Goal: Transaction & Acquisition: Purchase product/service

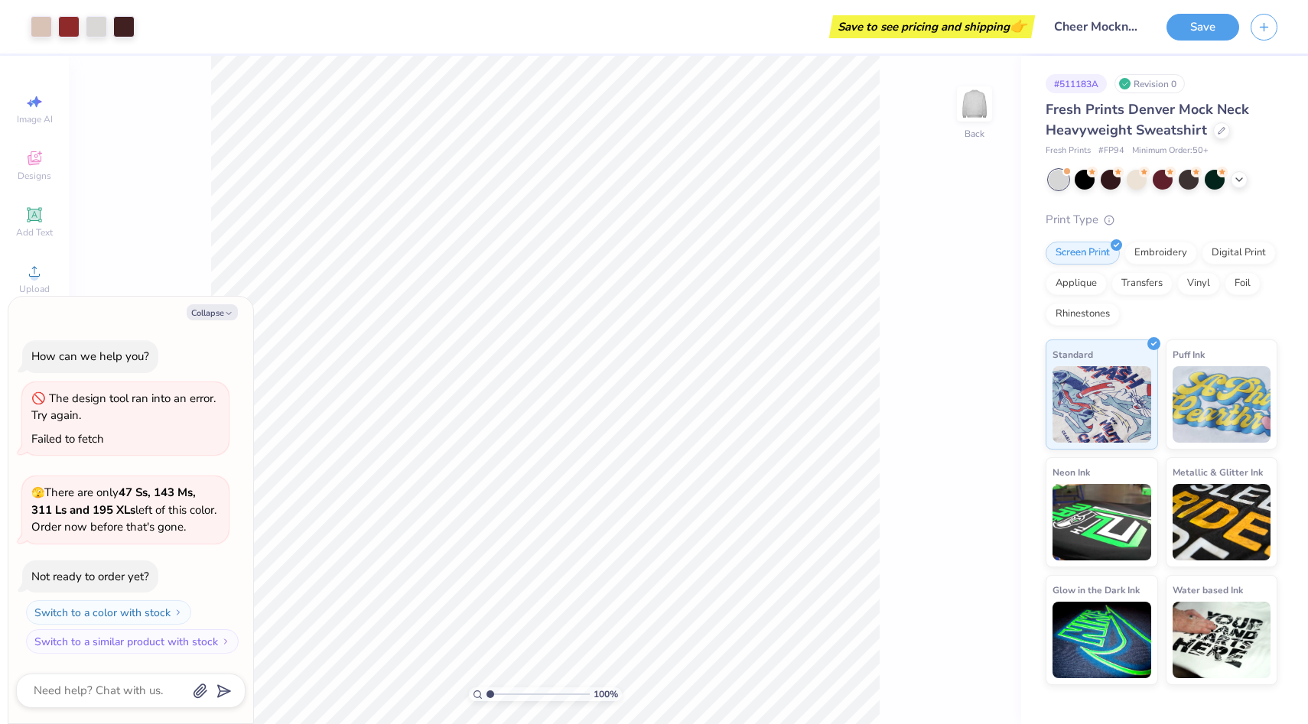
type textarea "x"
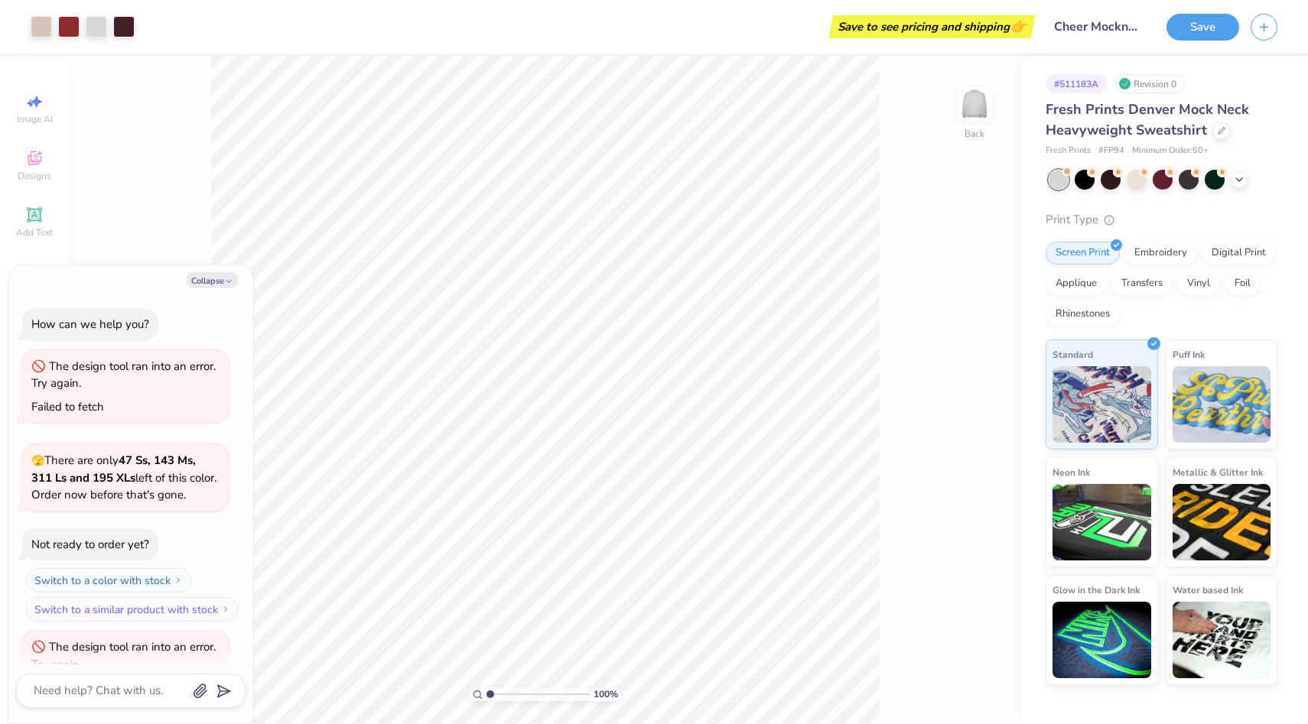
scroll to position [50, 0]
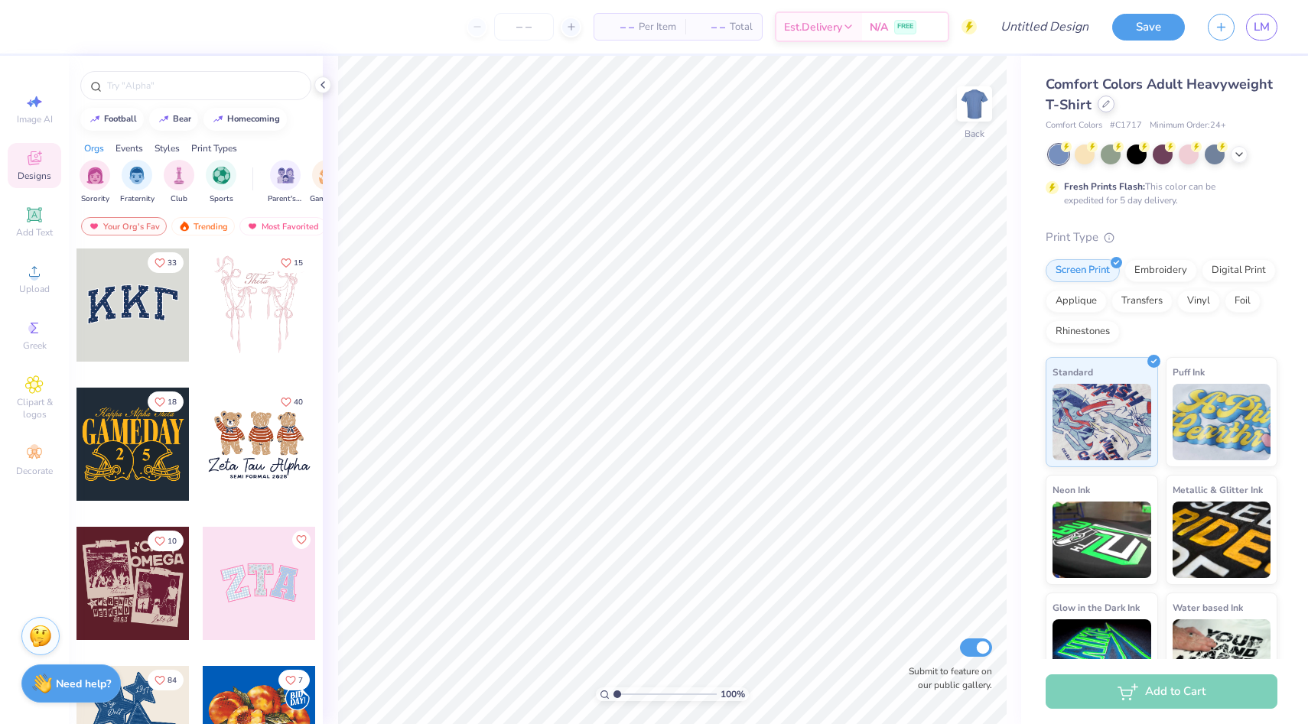
click at [1101, 109] on div at bounding box center [1106, 104] width 17 height 17
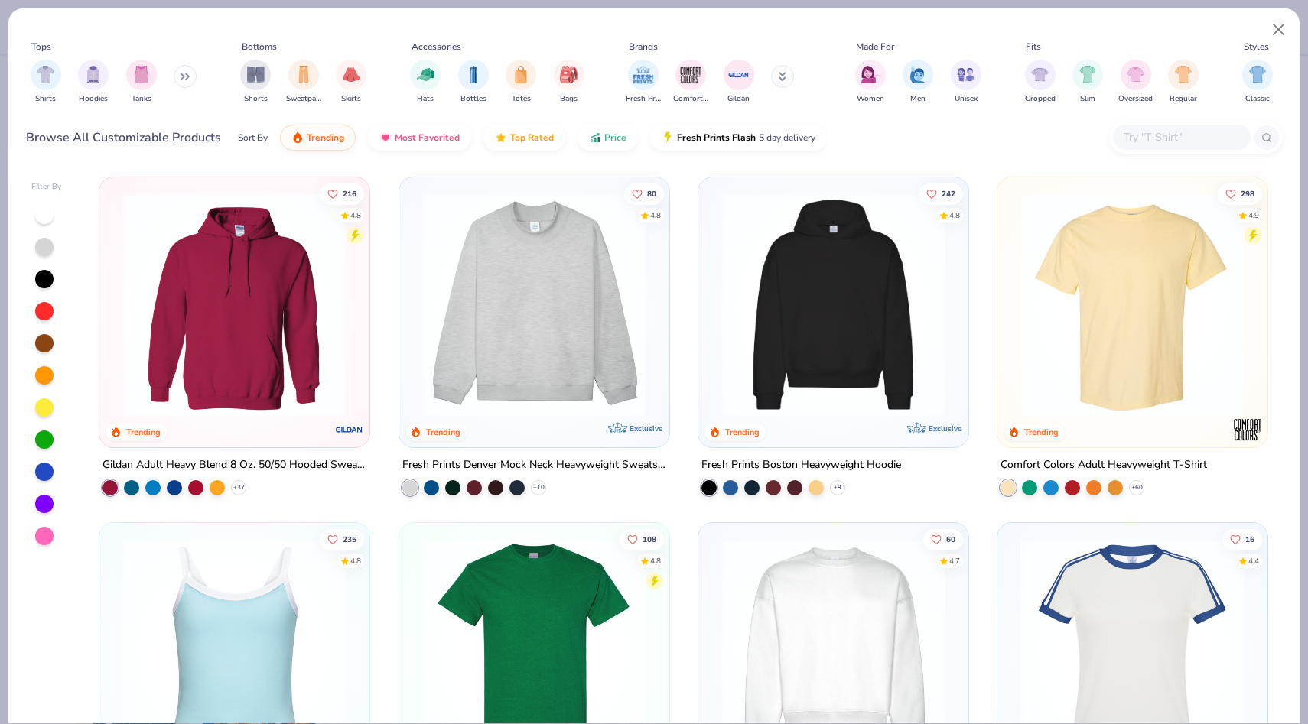
scroll to position [126, 0]
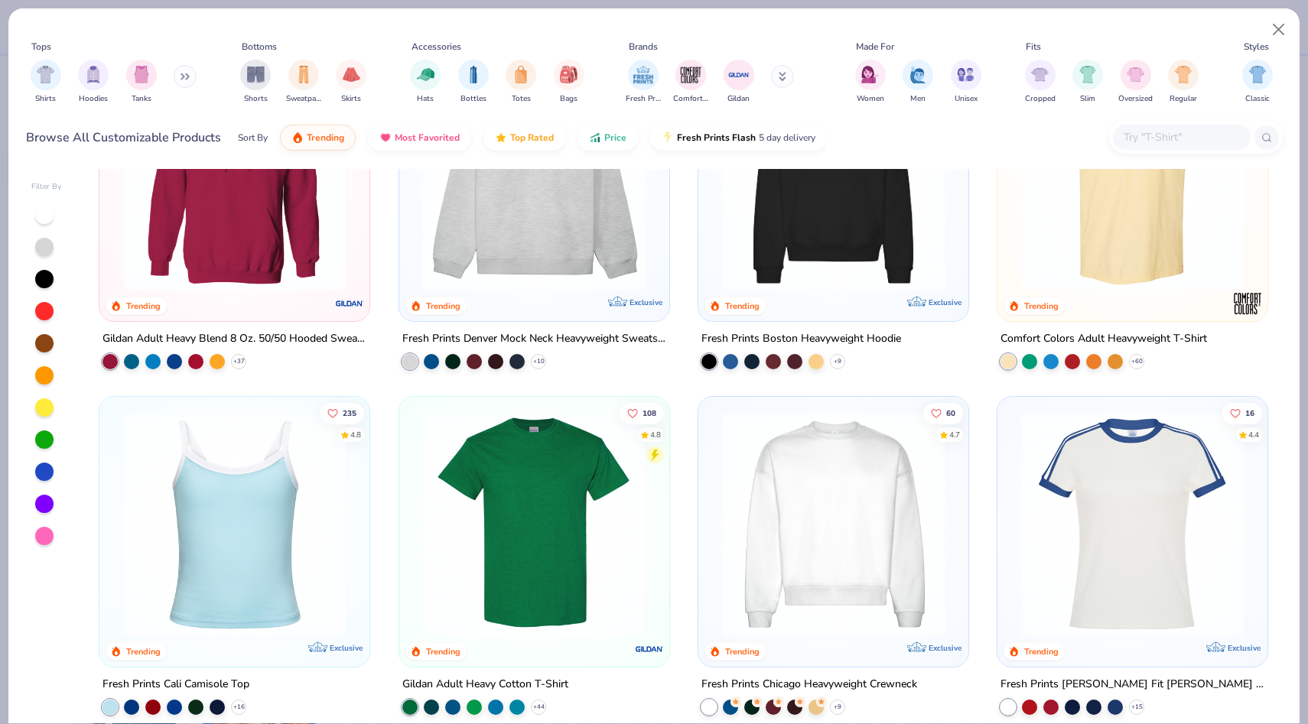
click at [899, 566] on div at bounding box center [1073, 524] width 719 height 224
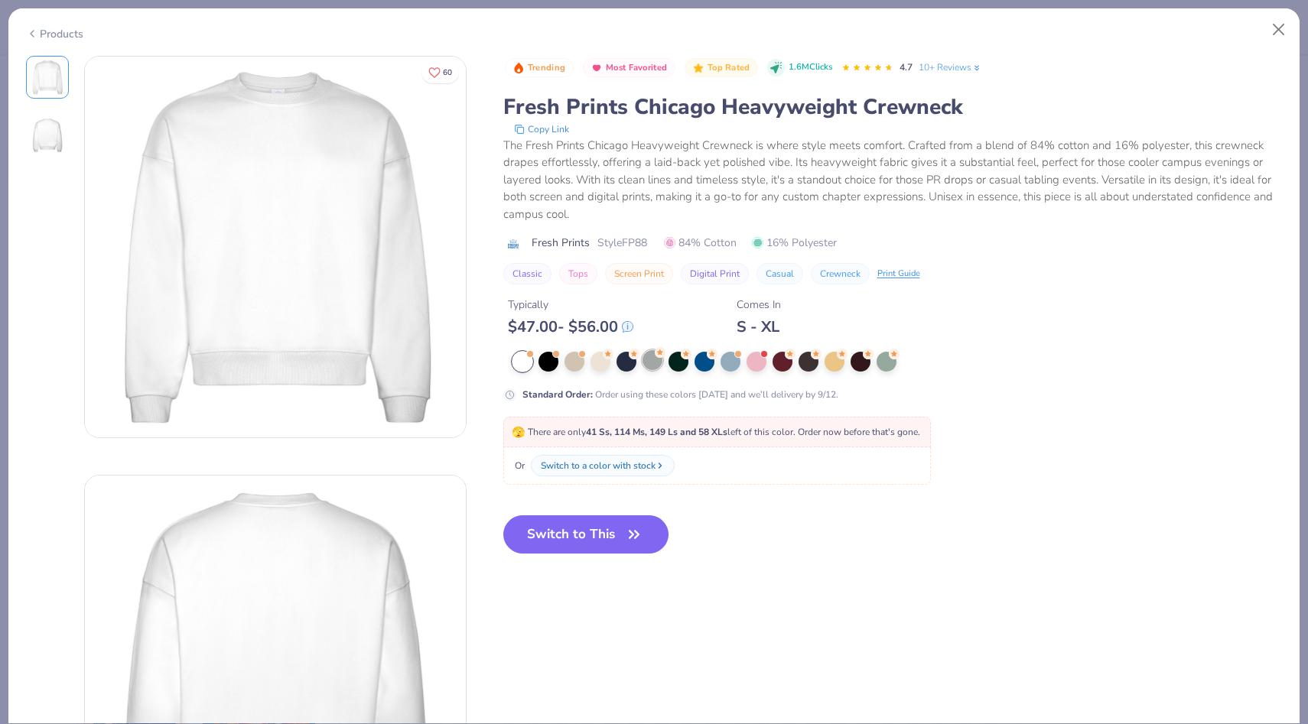
click at [652, 370] on div at bounding box center [652, 360] width 20 height 20
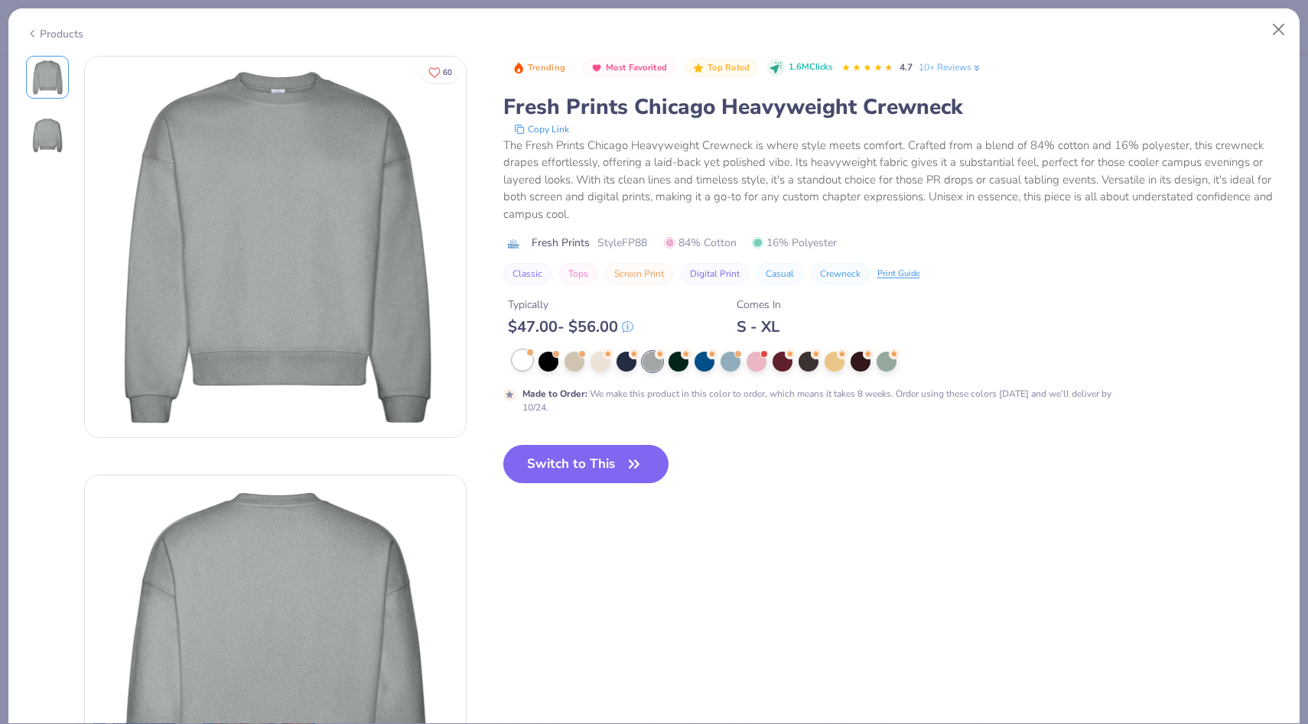
click at [522, 364] on div at bounding box center [522, 360] width 20 height 20
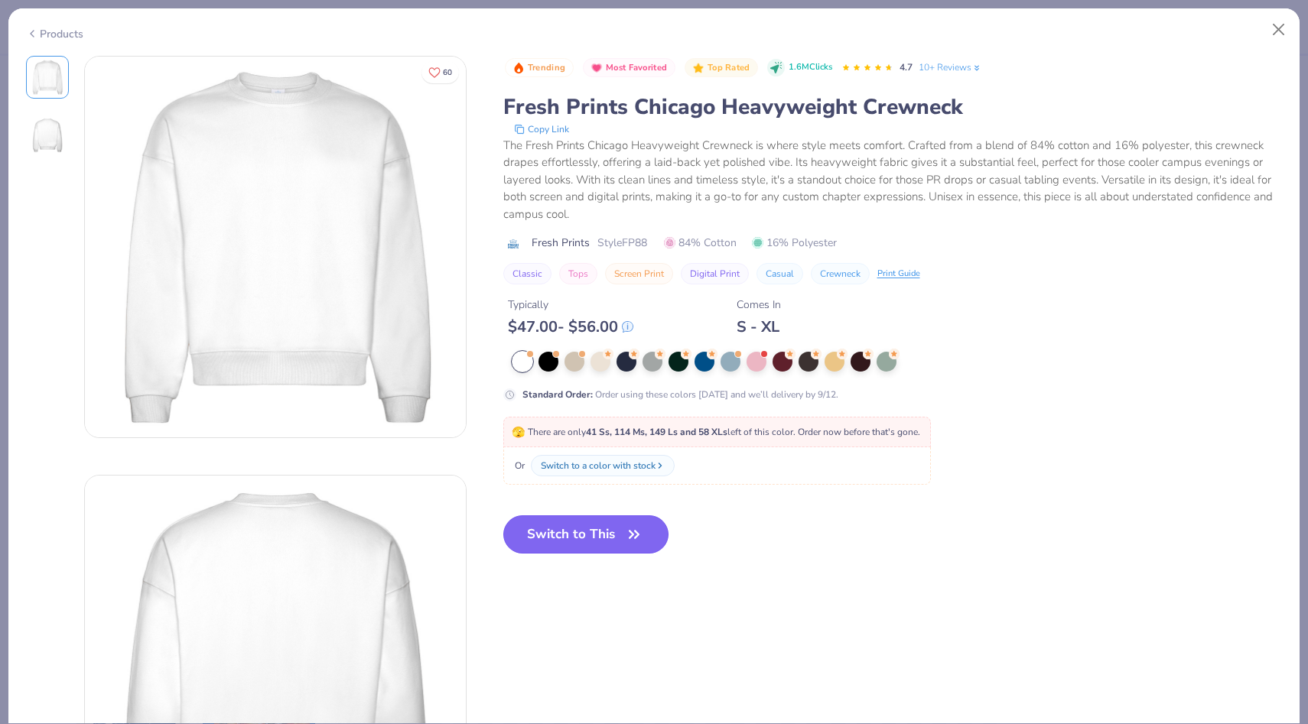
click at [577, 536] on button "Switch to This" at bounding box center [586, 534] width 166 height 38
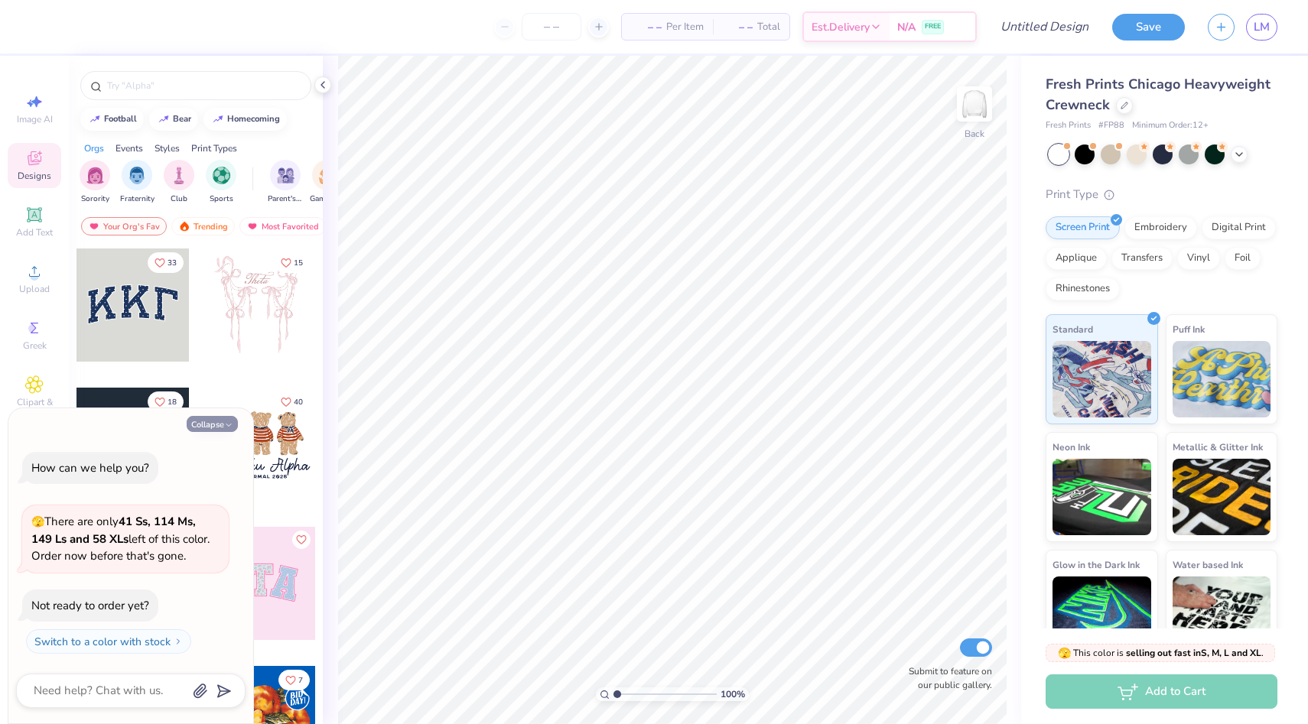
click at [213, 418] on button "Collapse" at bounding box center [212, 424] width 51 height 16
type textarea "x"
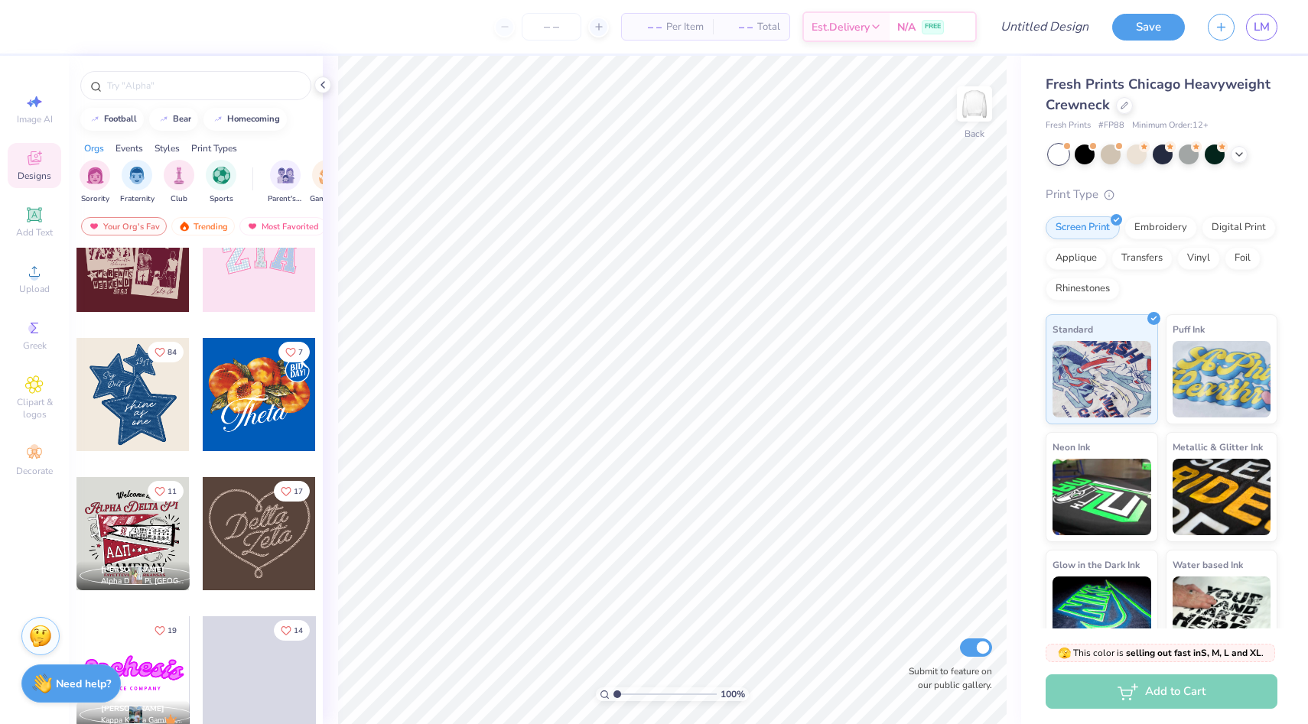
scroll to position [550, 0]
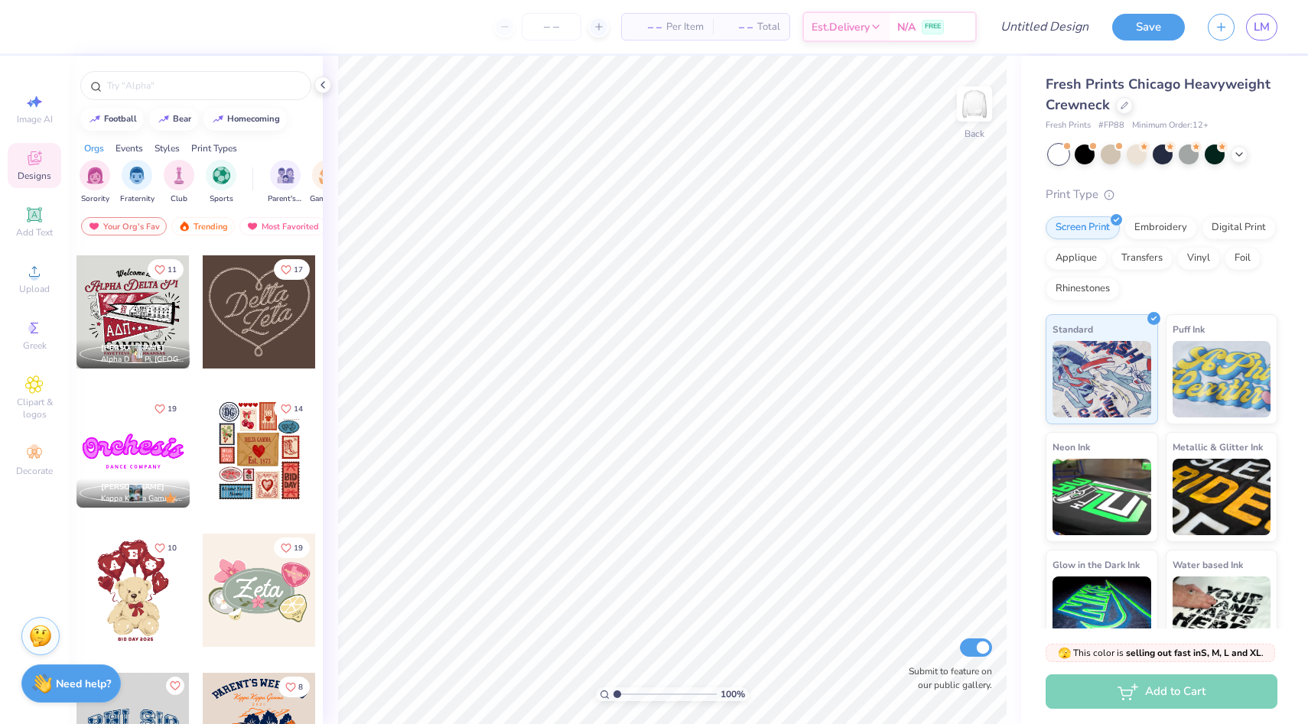
click at [150, 307] on div at bounding box center [132, 311] width 113 height 113
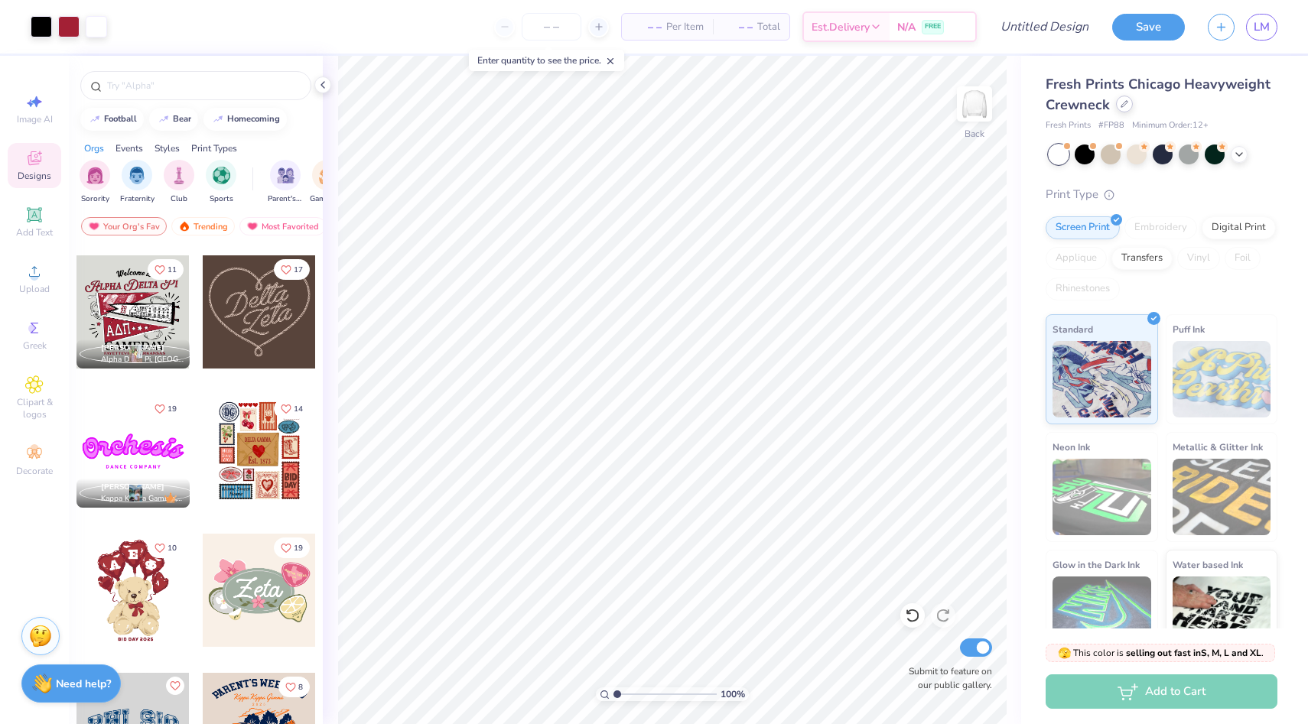
click at [1126, 103] on icon at bounding box center [1124, 104] width 8 height 8
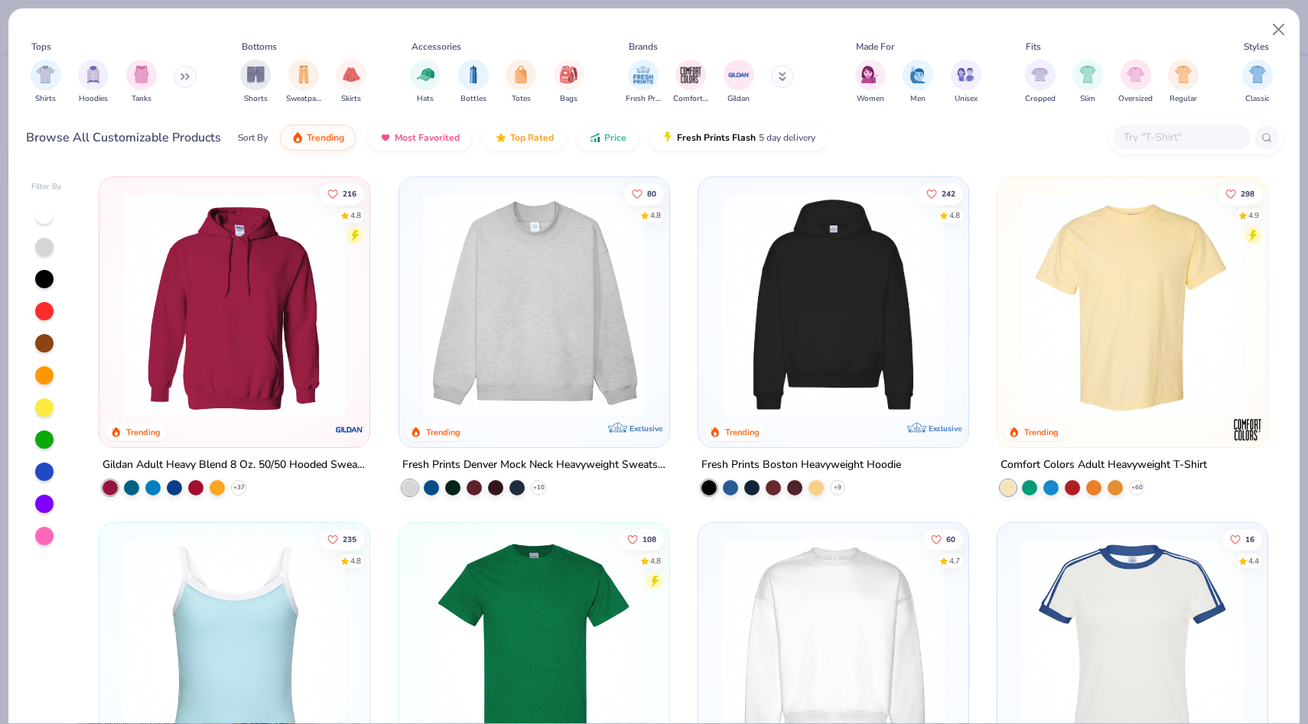
click at [1094, 291] on img at bounding box center [1132, 305] width 239 height 224
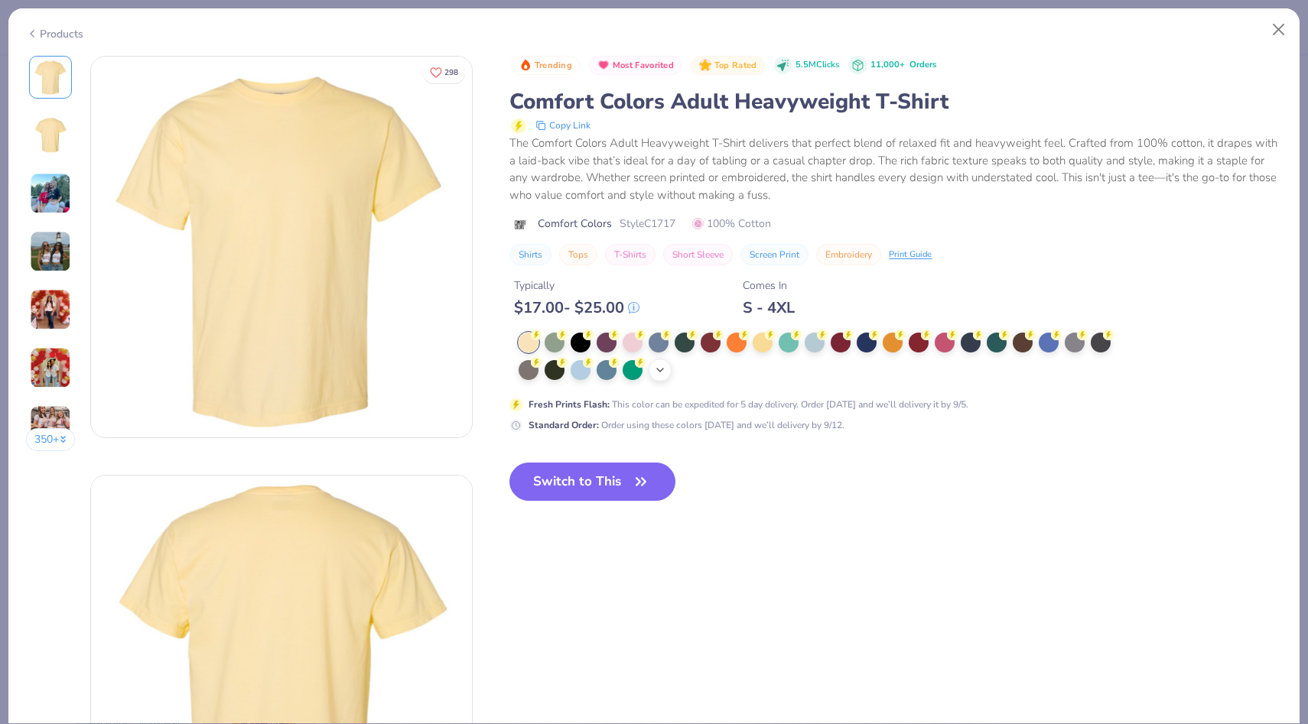
click at [658, 374] on icon at bounding box center [660, 370] width 12 height 12
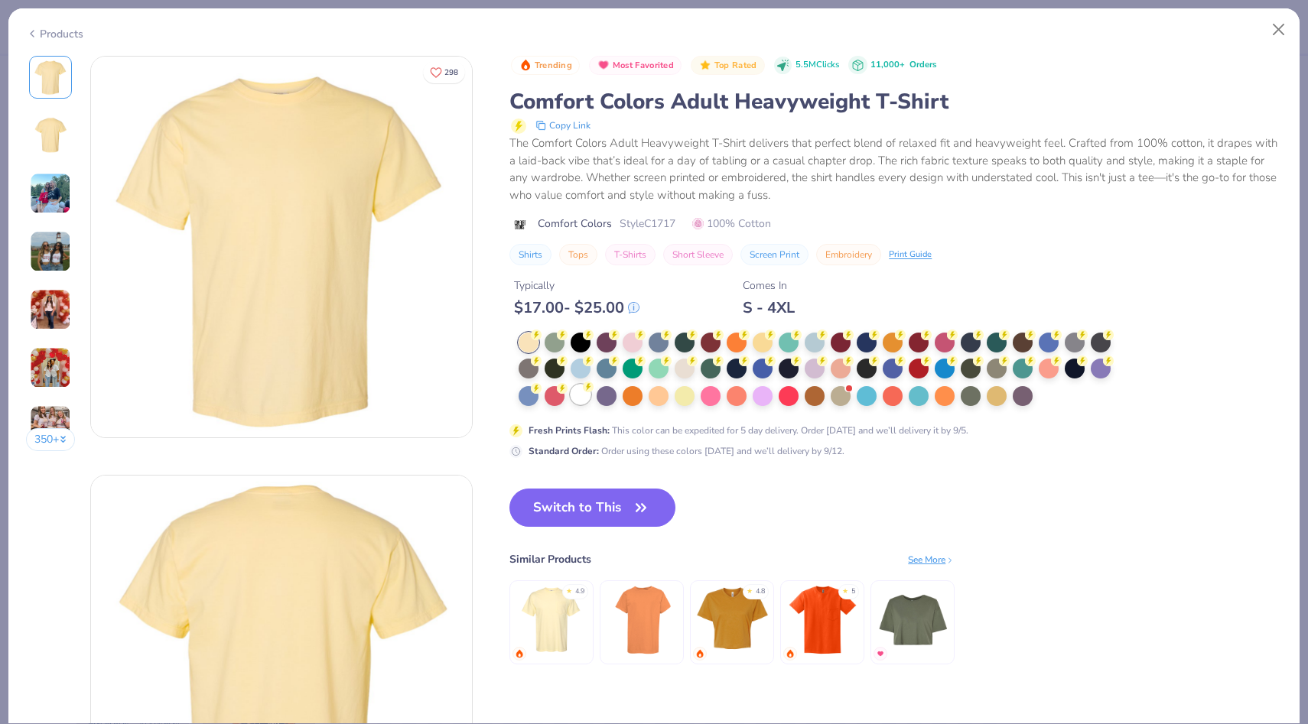
click at [582, 401] on div at bounding box center [581, 395] width 20 height 20
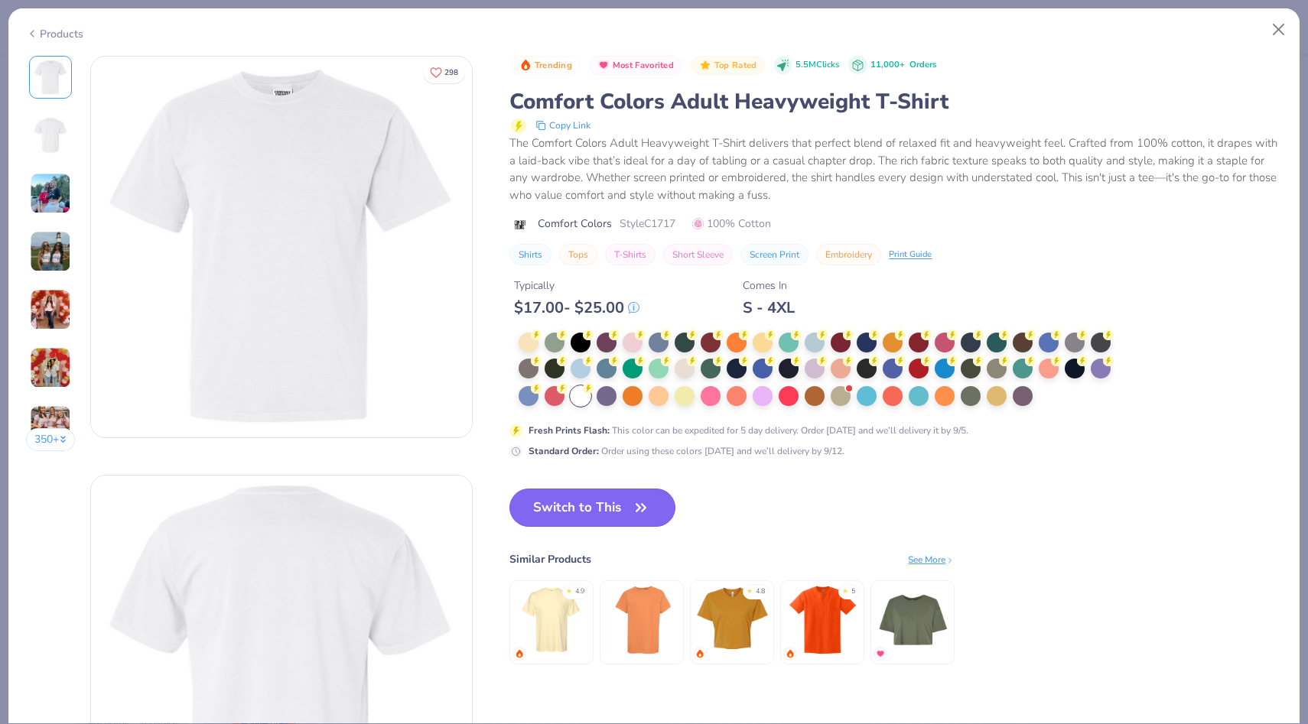
click at [598, 513] on button "Switch to This" at bounding box center [592, 508] width 166 height 38
click at [580, 494] on button "Switch to This" at bounding box center [592, 508] width 166 height 38
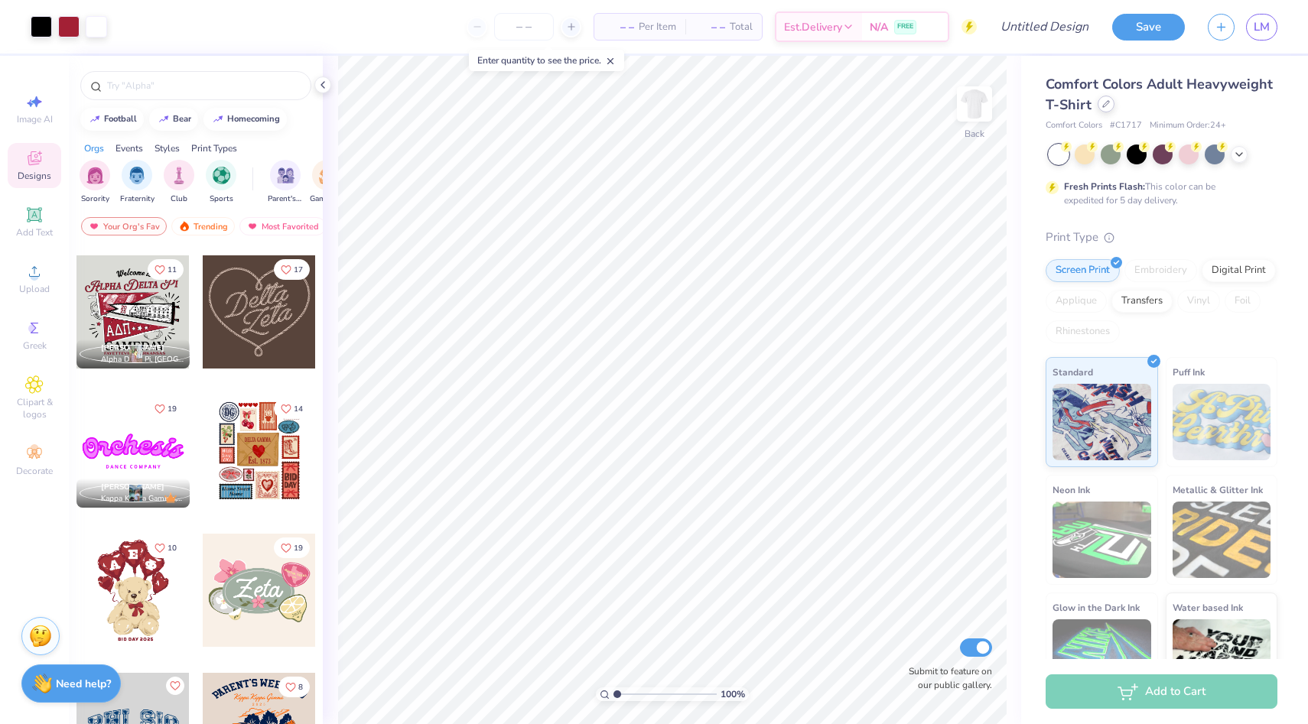
click at [1105, 108] on div at bounding box center [1106, 104] width 17 height 17
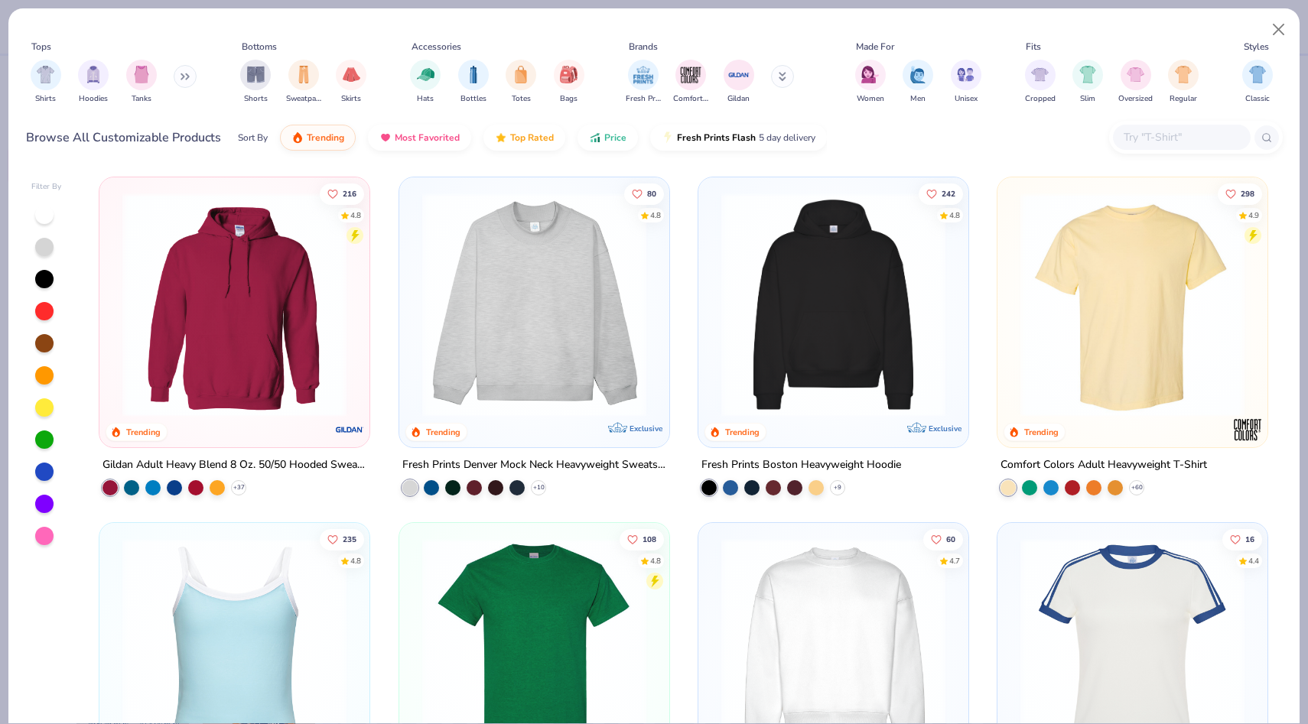
click at [579, 325] on img at bounding box center [534, 305] width 239 height 224
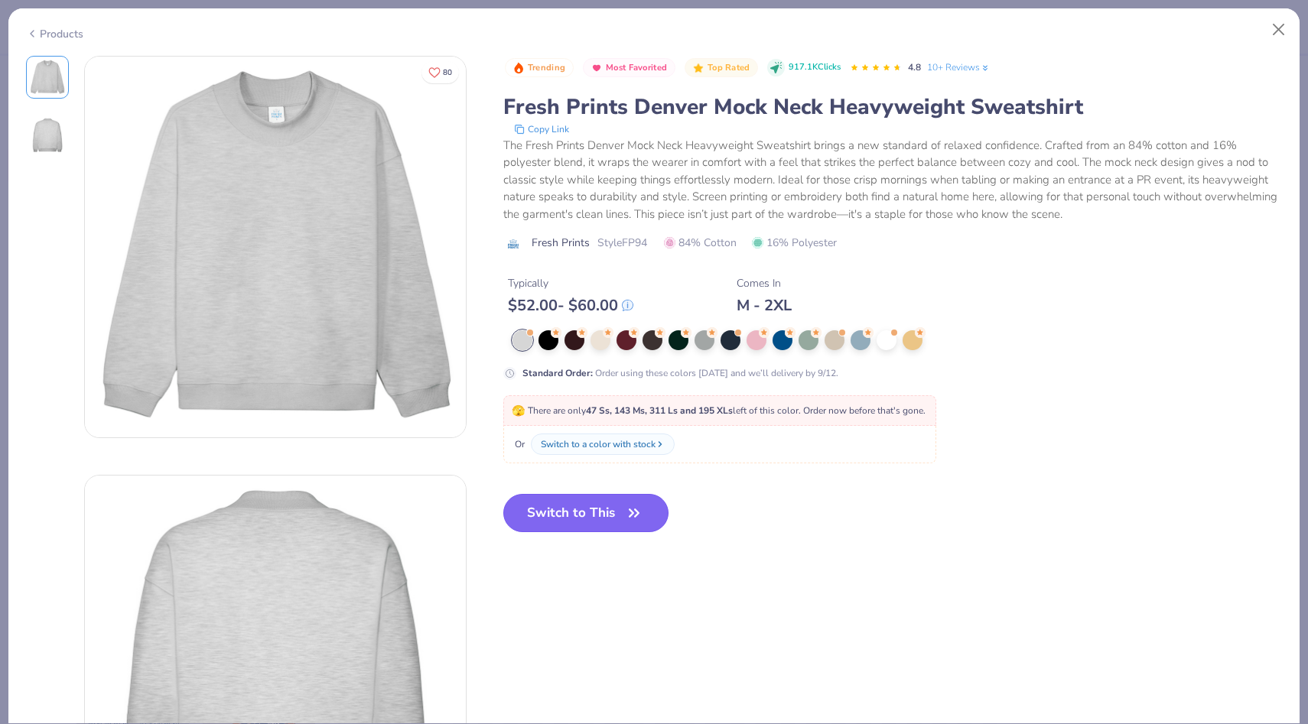
click at [579, 519] on button "Switch to This" at bounding box center [586, 513] width 166 height 38
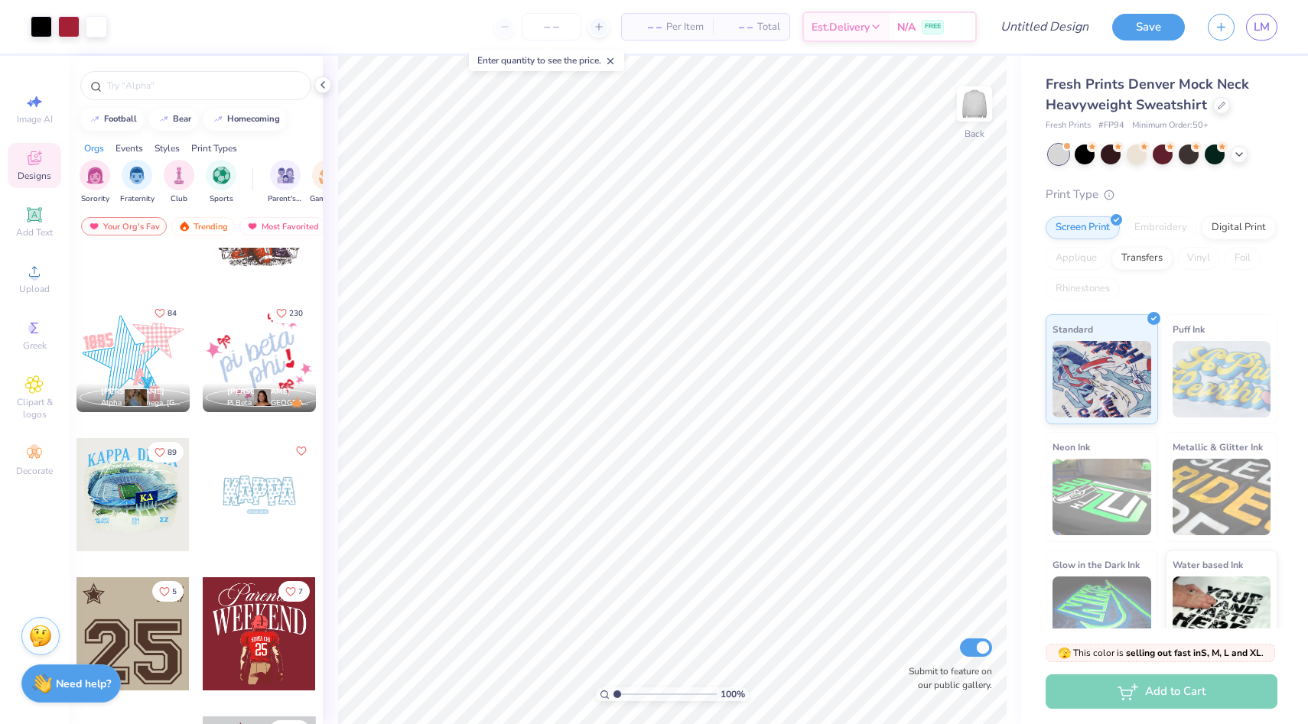
scroll to position [1901, 0]
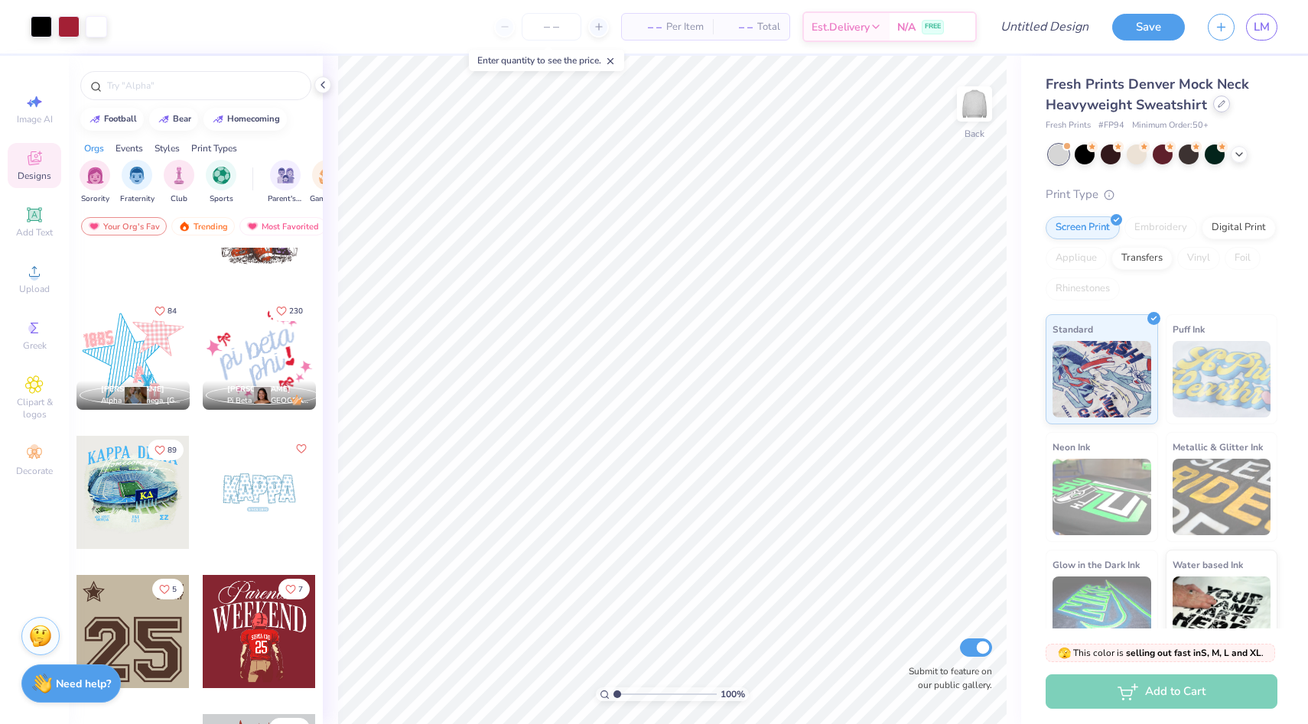
click at [1217, 109] on div at bounding box center [1221, 104] width 17 height 17
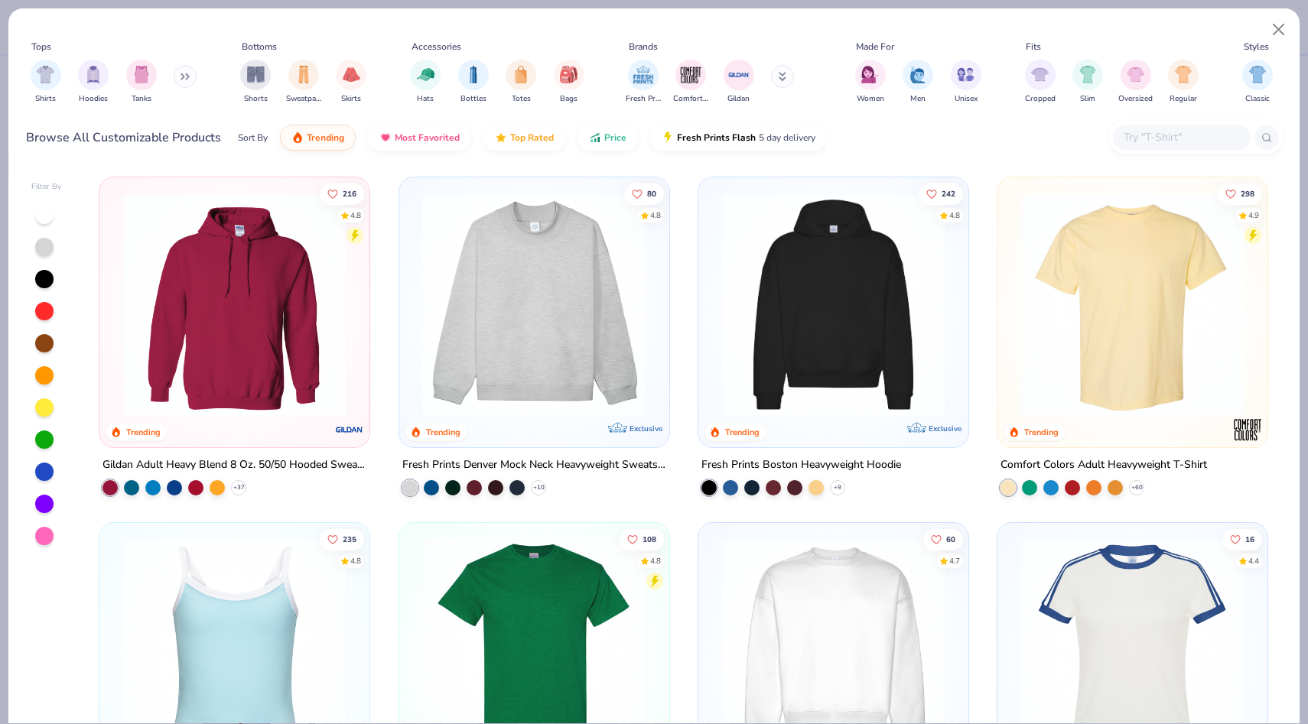
click at [180, 79] on button at bounding box center [185, 76] width 23 height 23
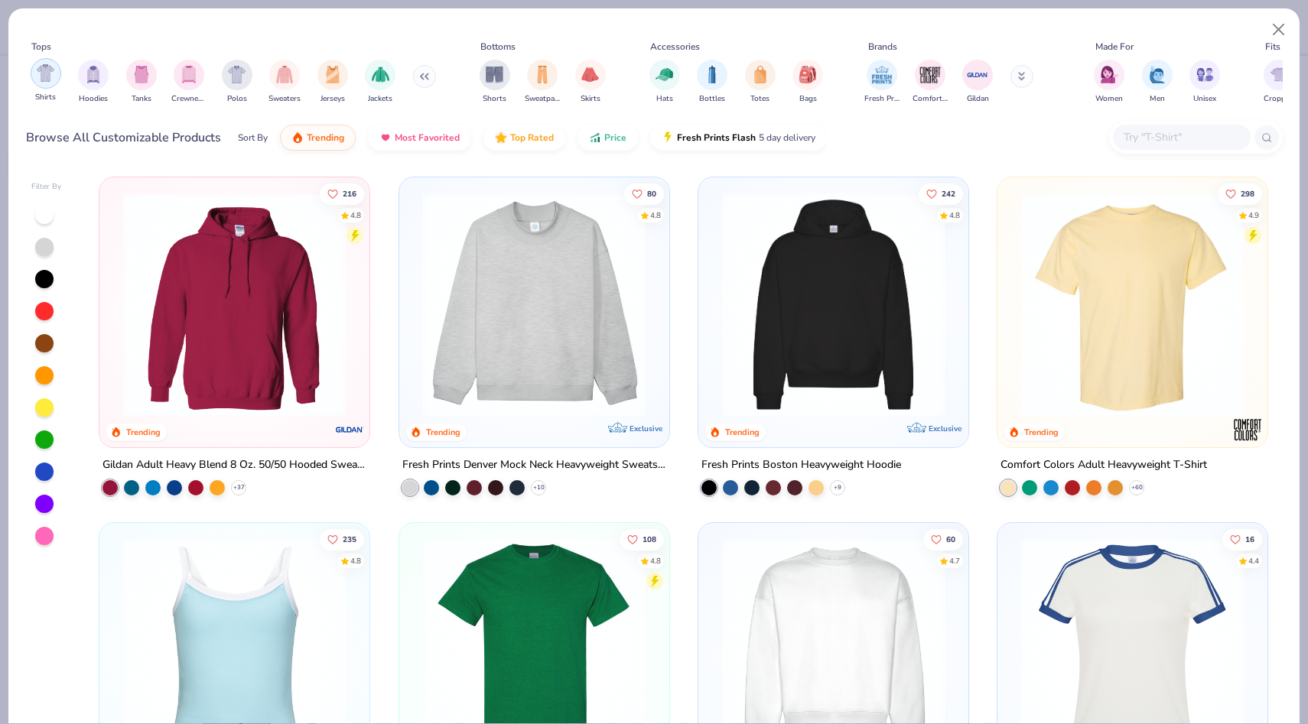
click at [43, 77] on img "filter for Shirts" at bounding box center [46, 73] width 18 height 18
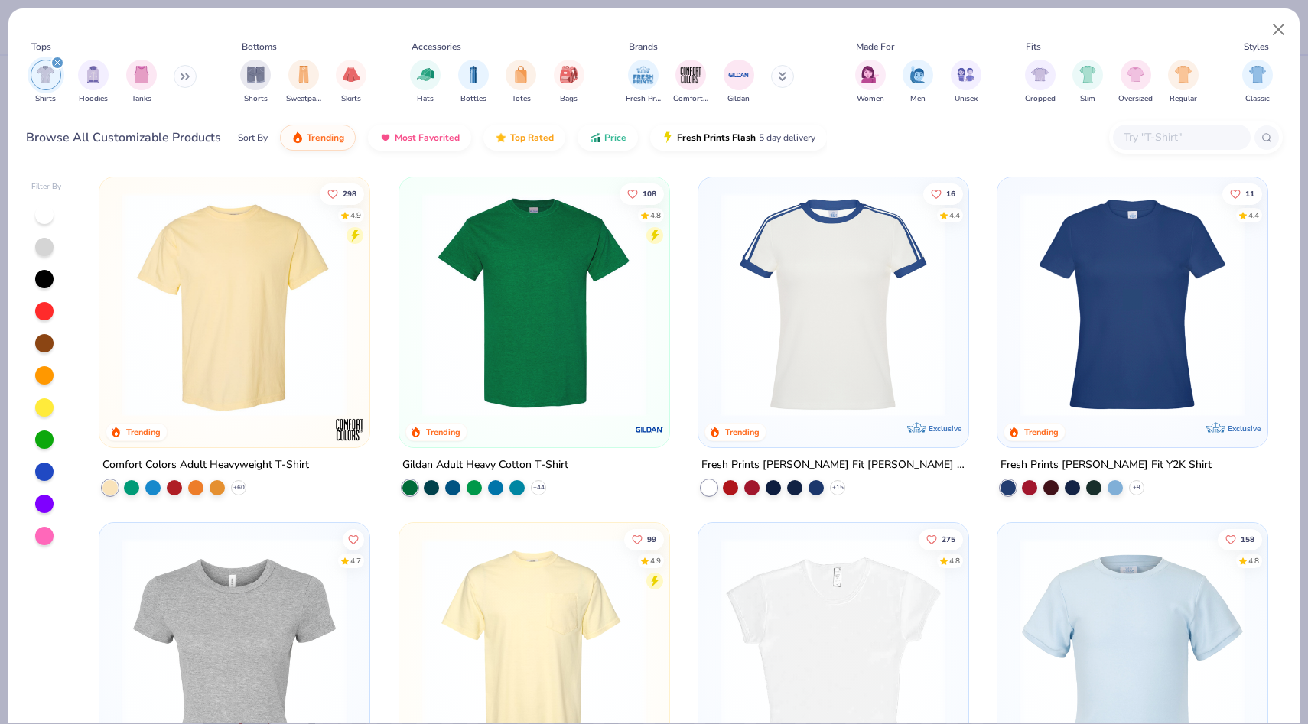
click at [1167, 134] on input "text" at bounding box center [1181, 137] width 118 height 18
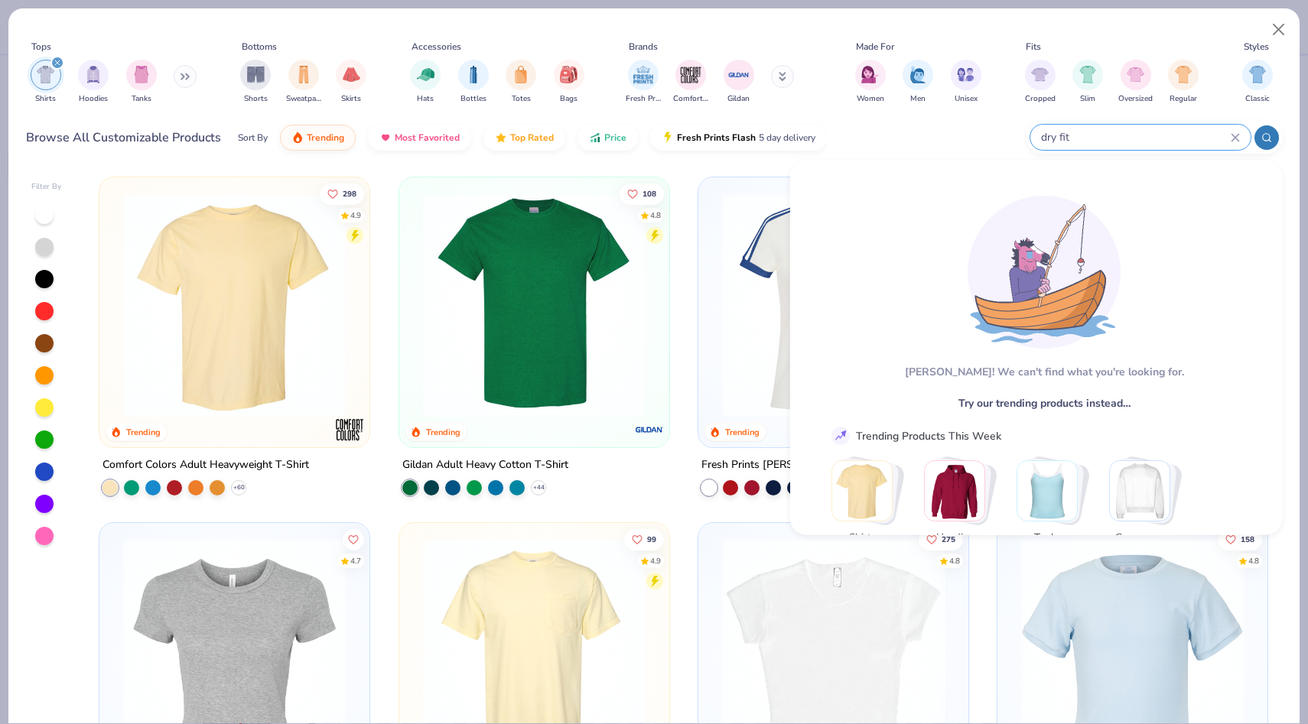
click at [1057, 136] on input "dry fit" at bounding box center [1134, 137] width 191 height 18
click at [1056, 132] on input "dry fit" at bounding box center [1134, 137] width 191 height 18
click at [1056, 136] on input "dry fit" at bounding box center [1134, 137] width 191 height 18
click at [1061, 136] on input "dry fit" at bounding box center [1134, 137] width 191 height 18
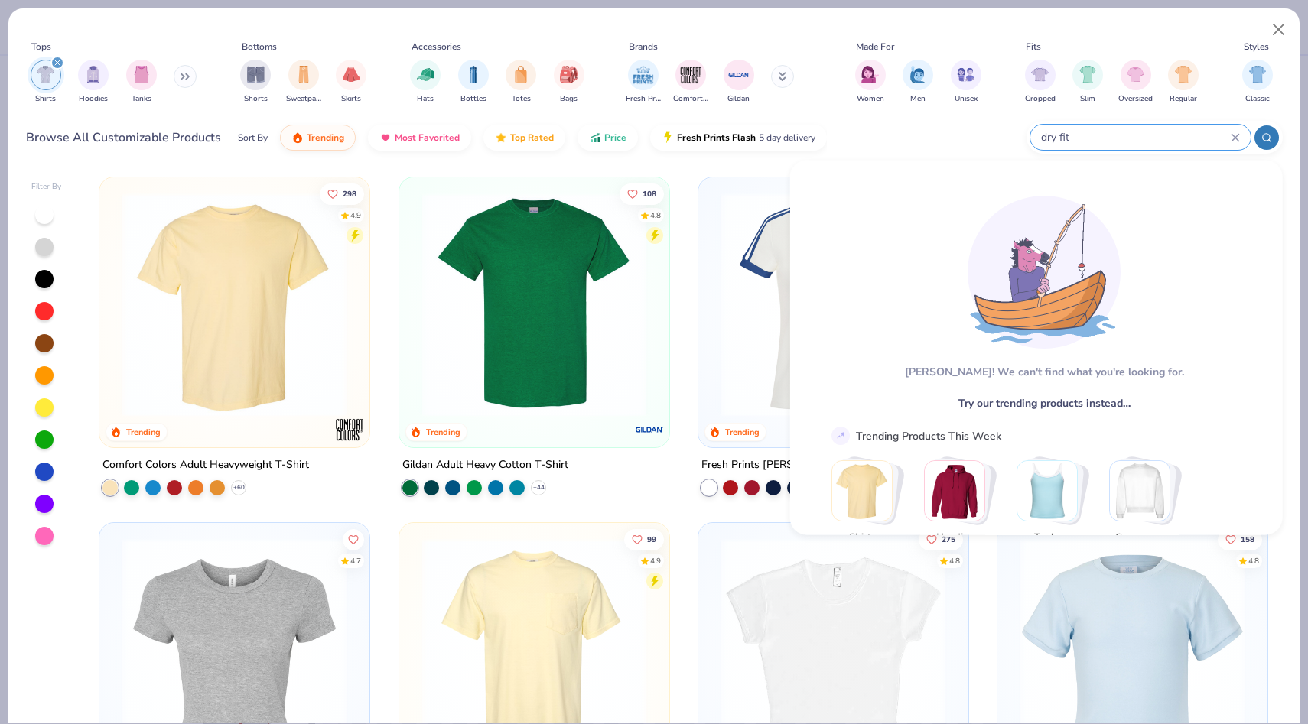
click at [1069, 136] on input "dry fit" at bounding box center [1134, 137] width 191 height 18
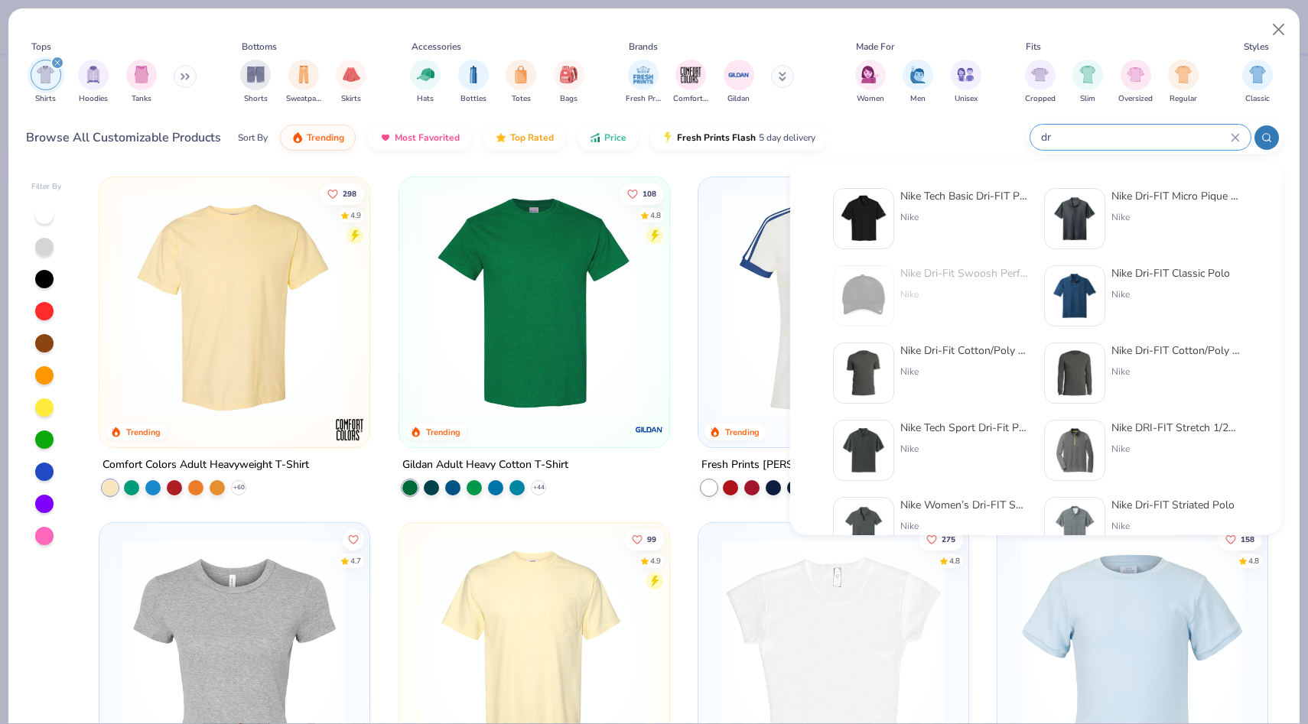
type input "d"
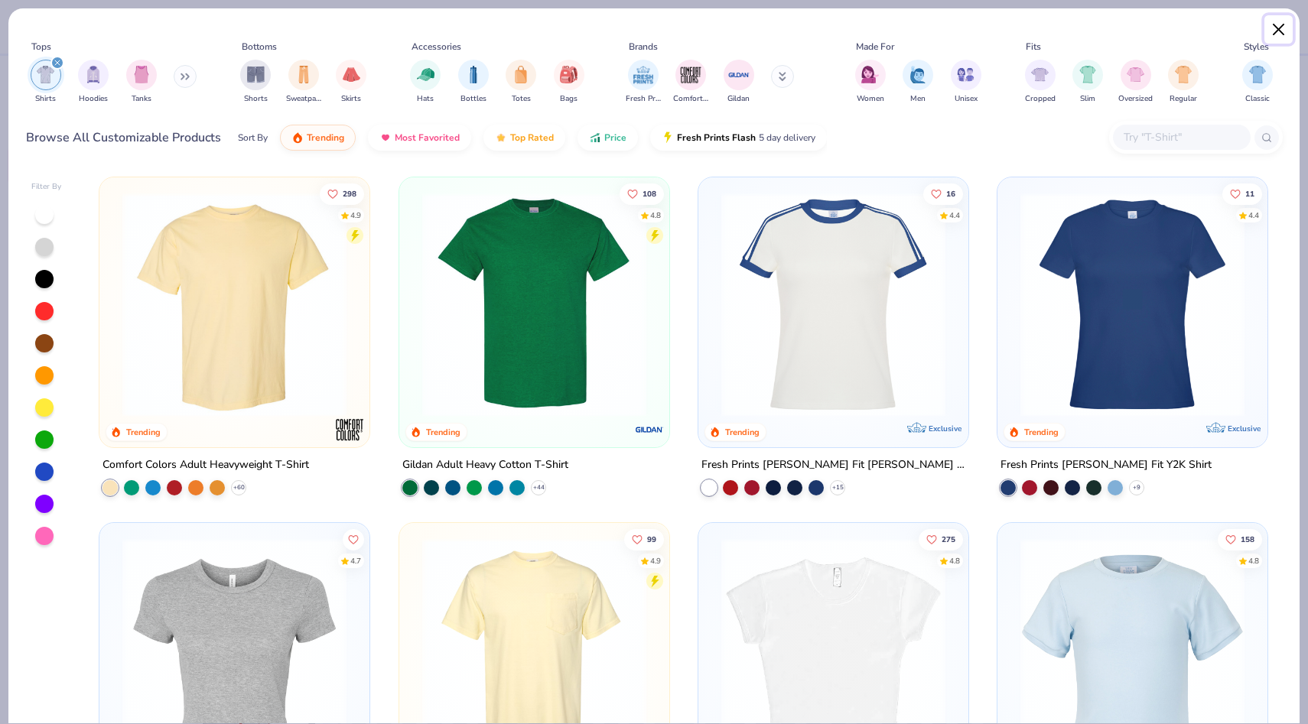
click at [1272, 32] on button "Close" at bounding box center [1278, 29] width 29 height 29
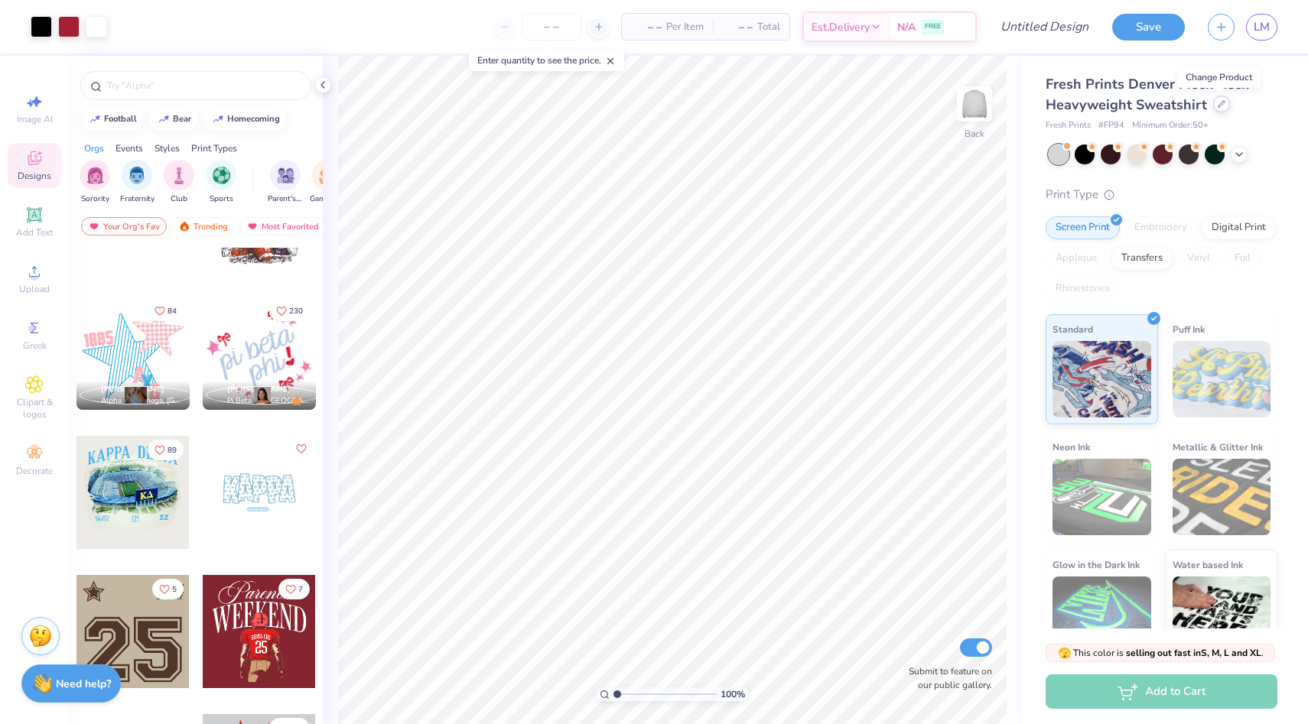
click at [1215, 108] on div at bounding box center [1221, 104] width 17 height 17
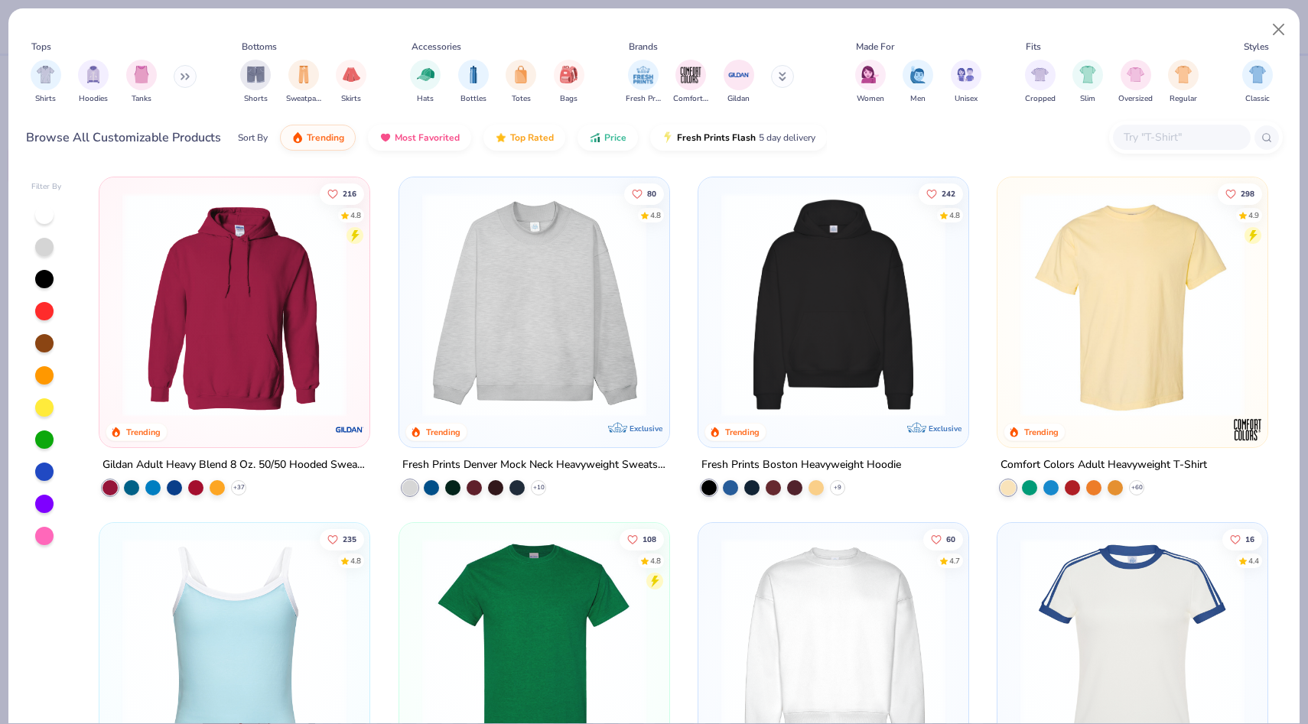
click at [603, 303] on img at bounding box center [534, 305] width 239 height 224
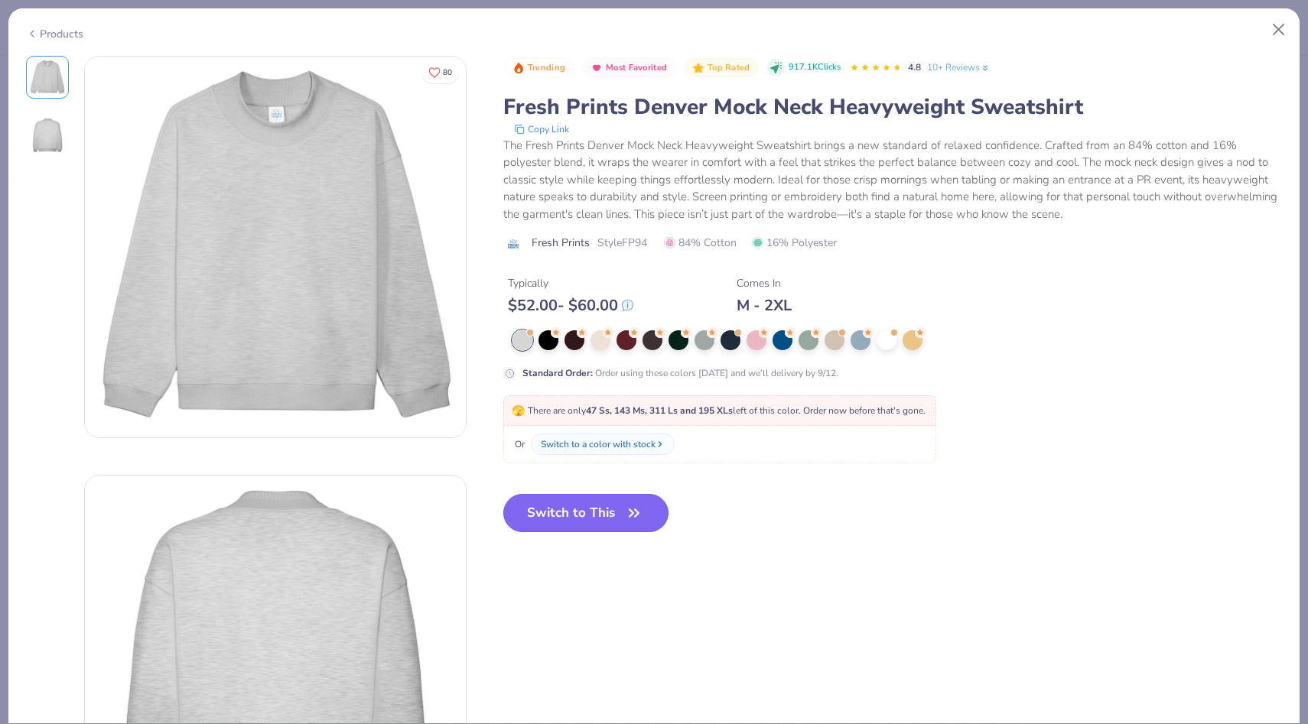
click at [545, 509] on button "Switch to This" at bounding box center [586, 513] width 166 height 38
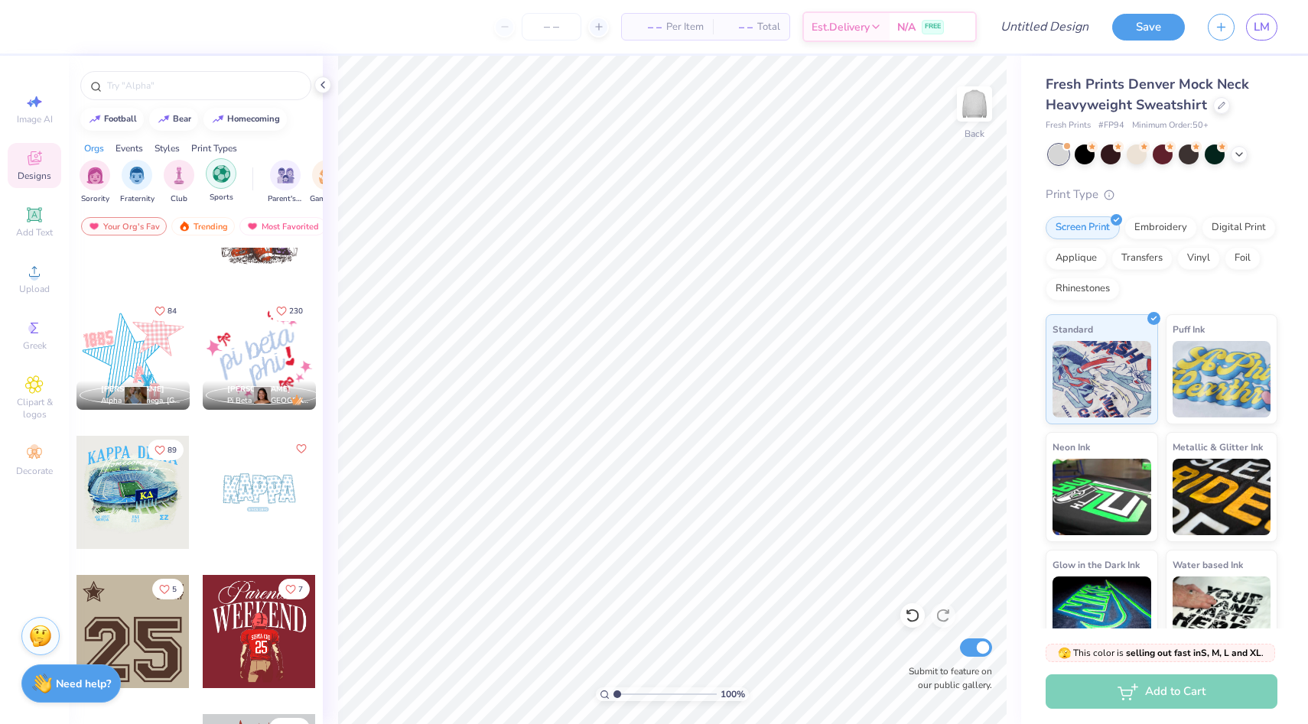
click at [207, 180] on div "filter for Sports" at bounding box center [221, 173] width 31 height 31
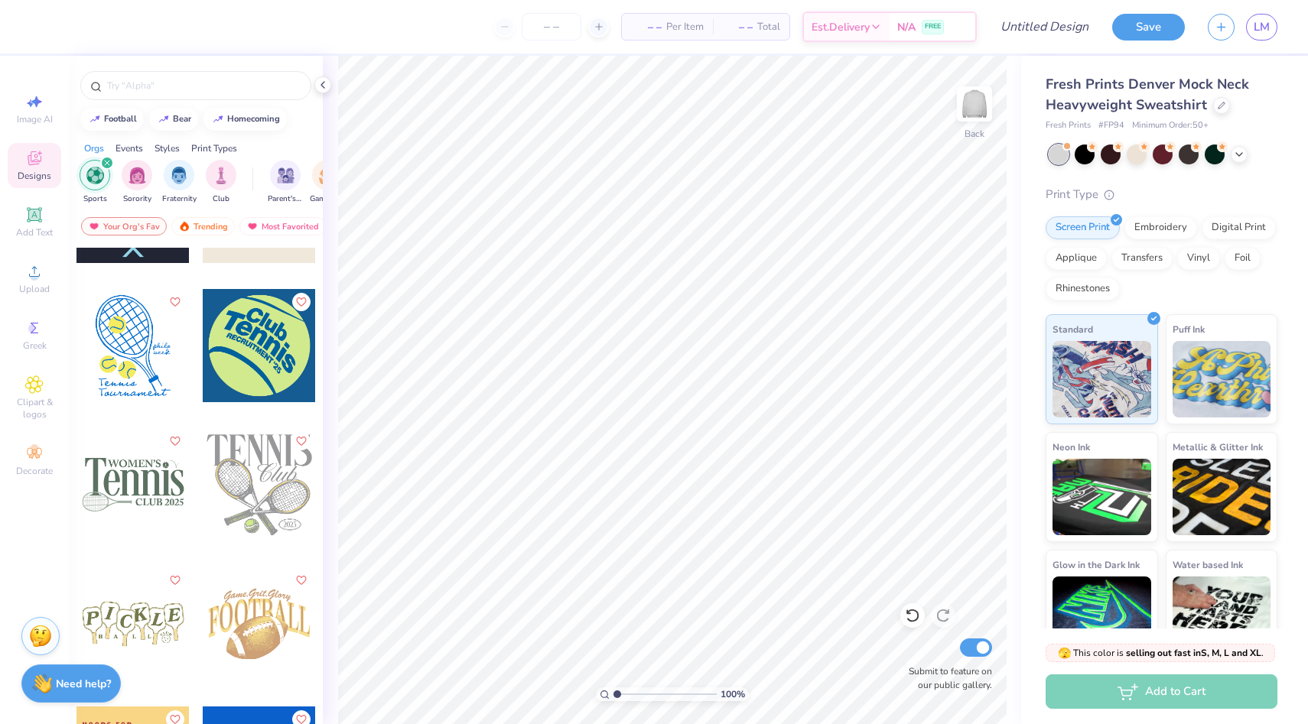
scroll to position [2883, 0]
click at [1280, 24] on div "Save LM" at bounding box center [1210, 27] width 196 height 54
click at [1265, 29] on span "LM" at bounding box center [1262, 27] width 16 height 18
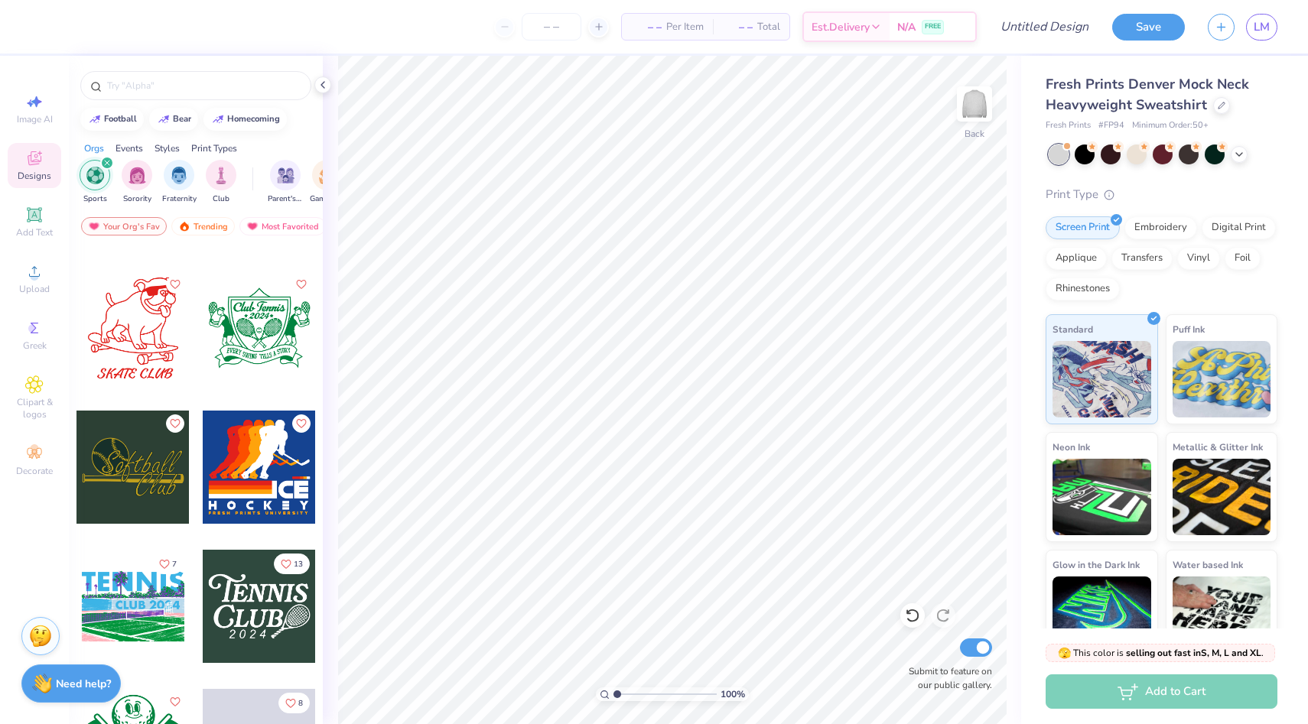
scroll to position [4332, 0]
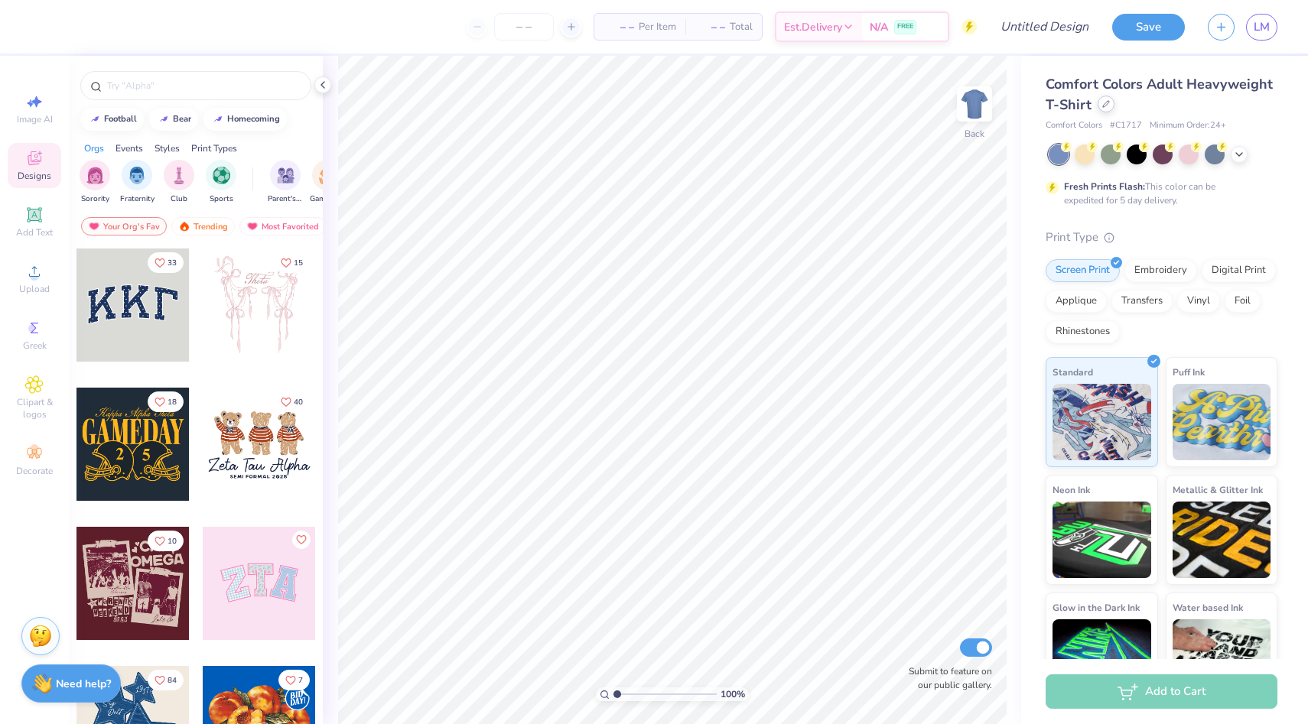
click at [1103, 104] on icon at bounding box center [1106, 104] width 6 height 6
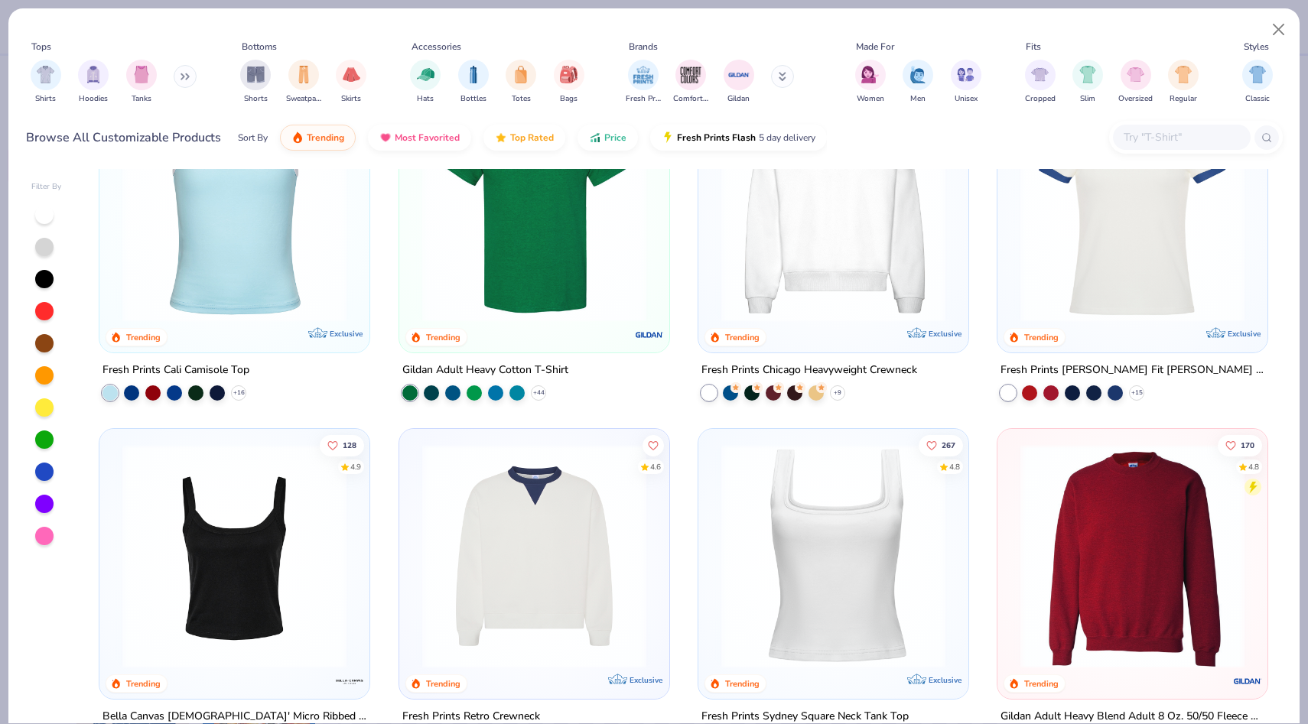
scroll to position [447, 0]
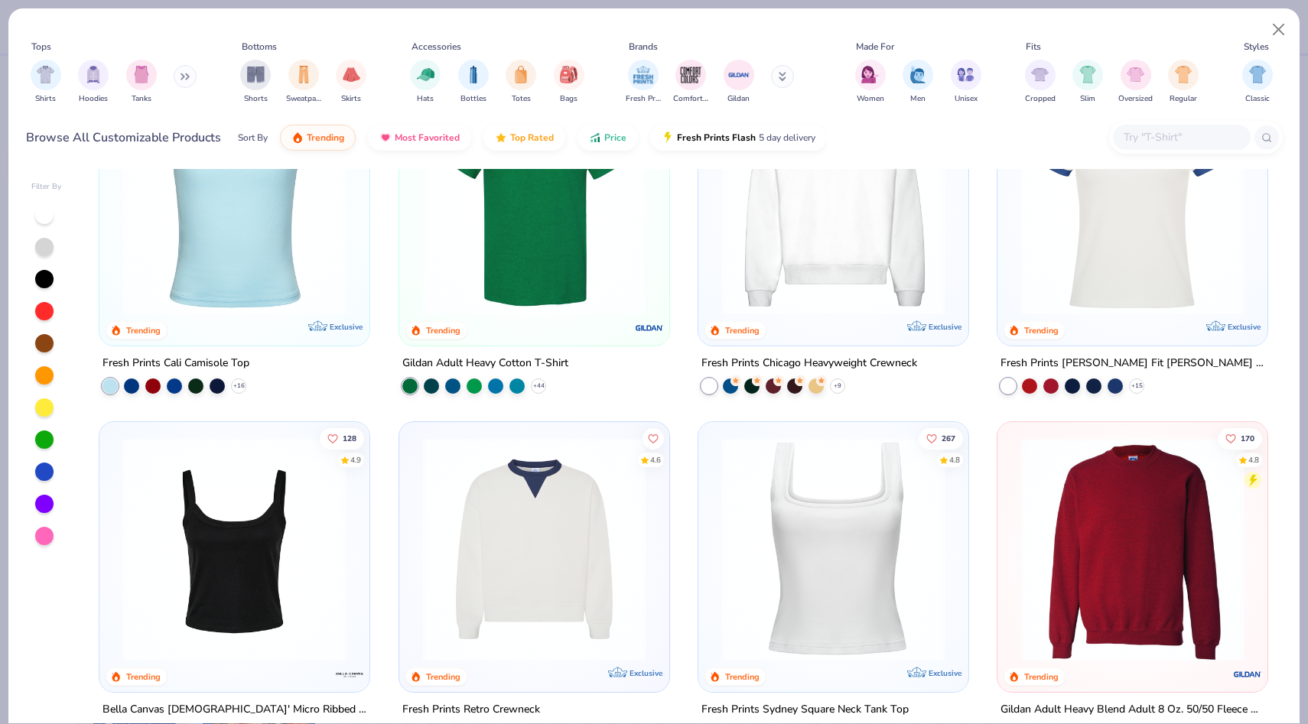
click at [178, 78] on button at bounding box center [185, 76] width 23 height 23
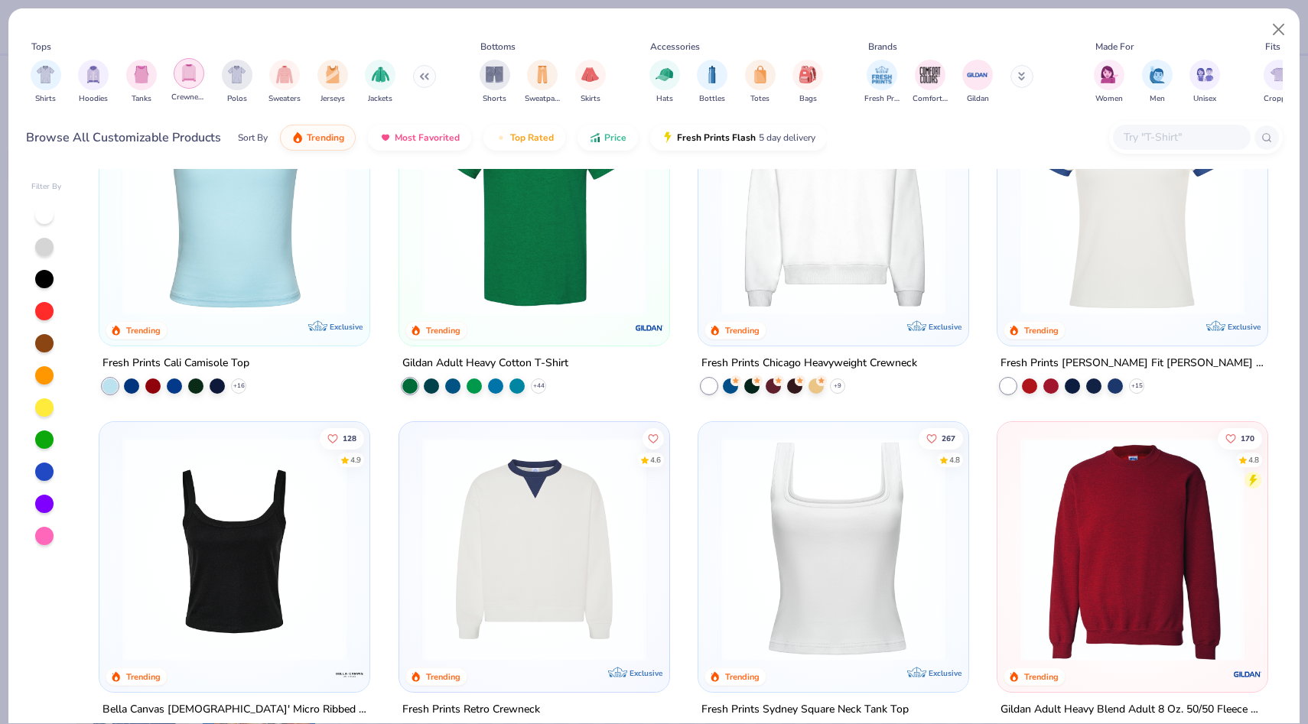
click at [191, 78] on img "filter for Crewnecks" at bounding box center [188, 73] width 17 height 18
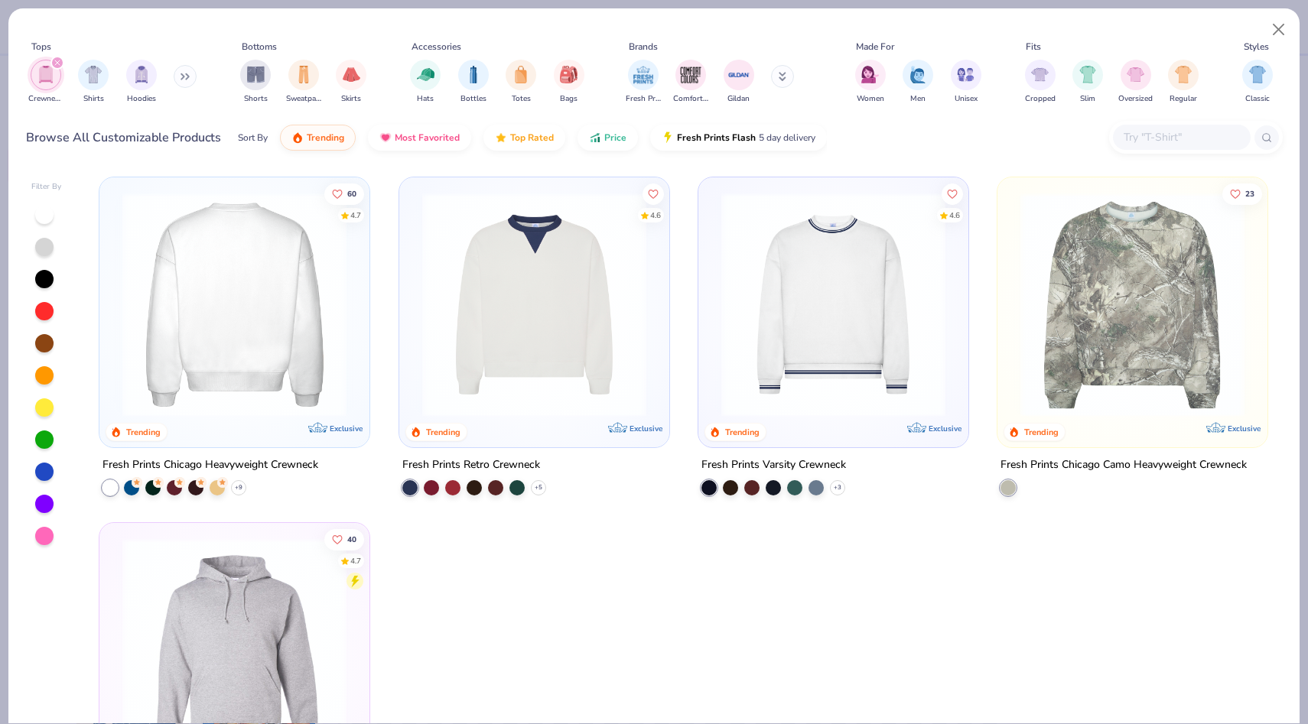
click at [267, 304] on img at bounding box center [234, 305] width 239 height 224
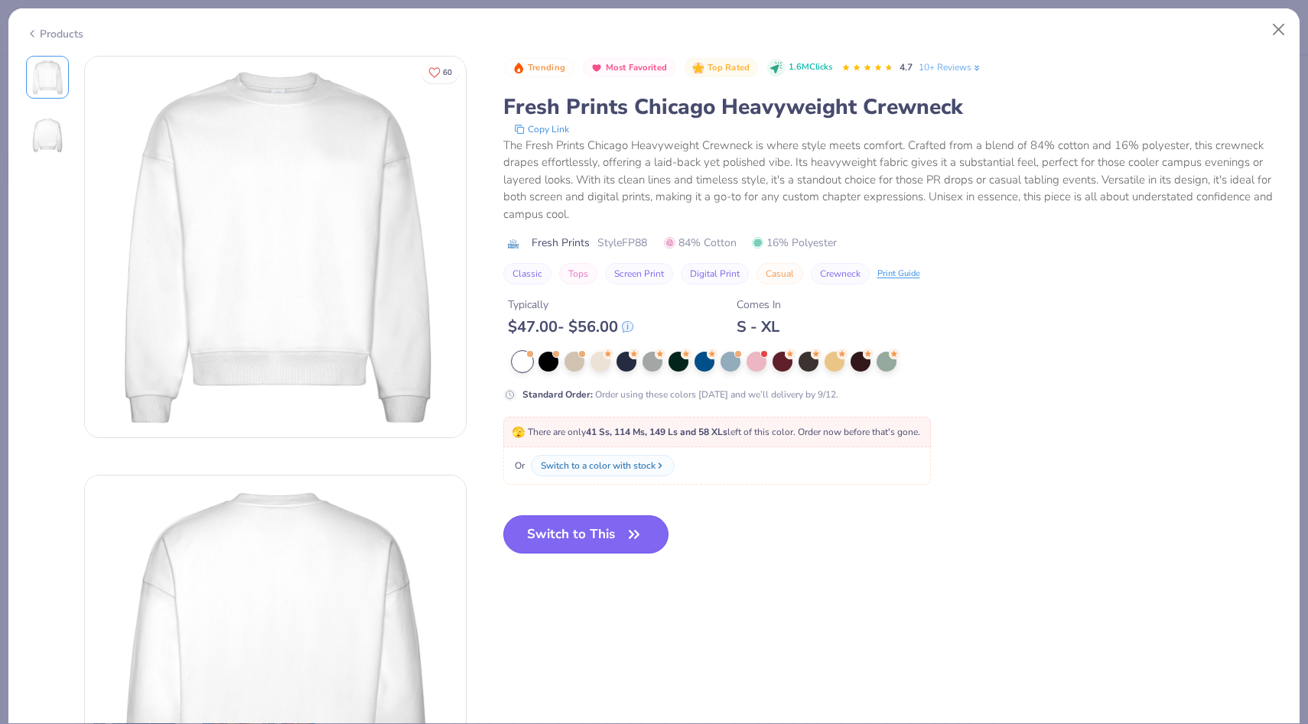
click at [556, 532] on button "Switch to This" at bounding box center [586, 534] width 166 height 38
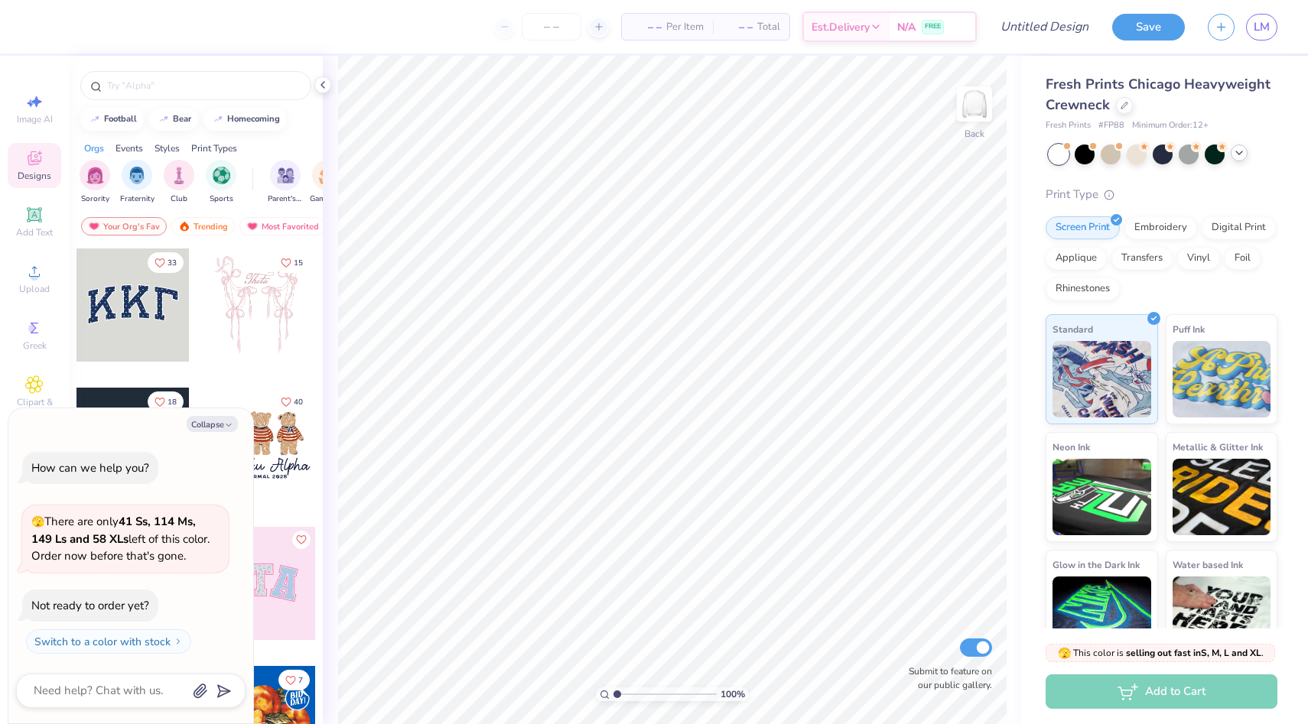
click at [1237, 158] on icon at bounding box center [1239, 153] width 12 height 12
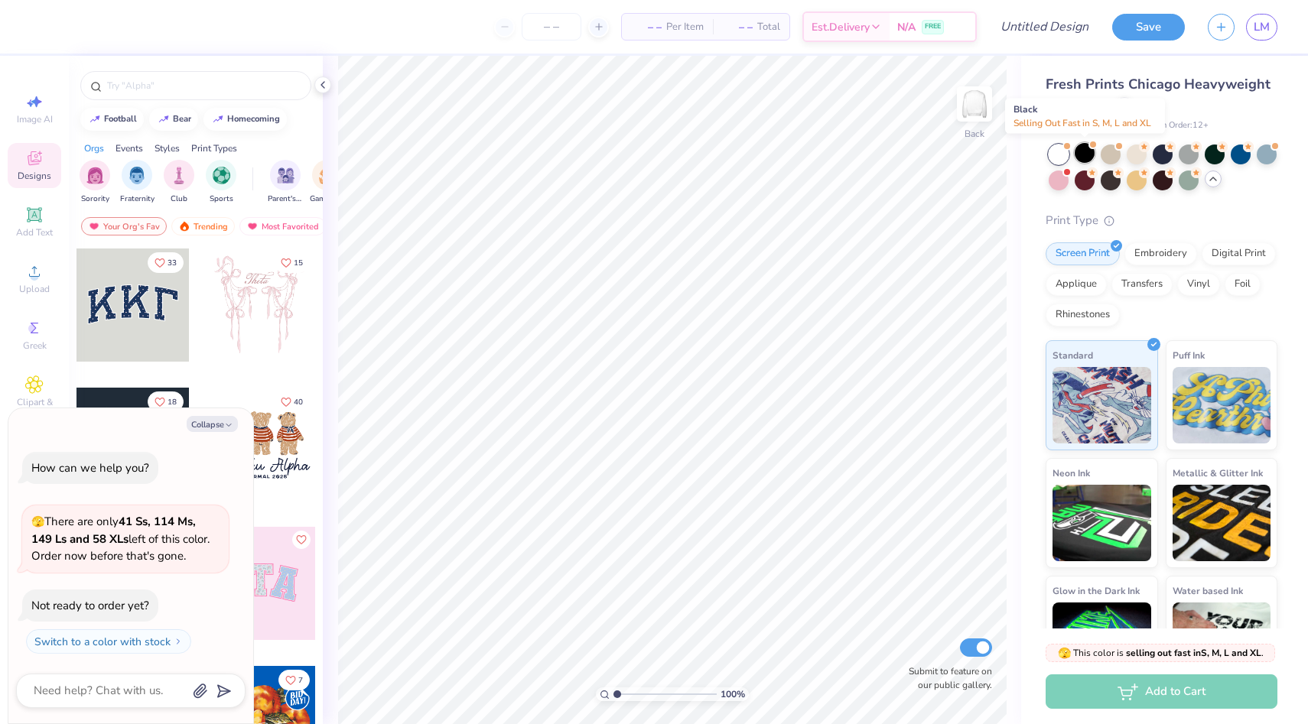
click at [1088, 159] on div at bounding box center [1085, 153] width 20 height 20
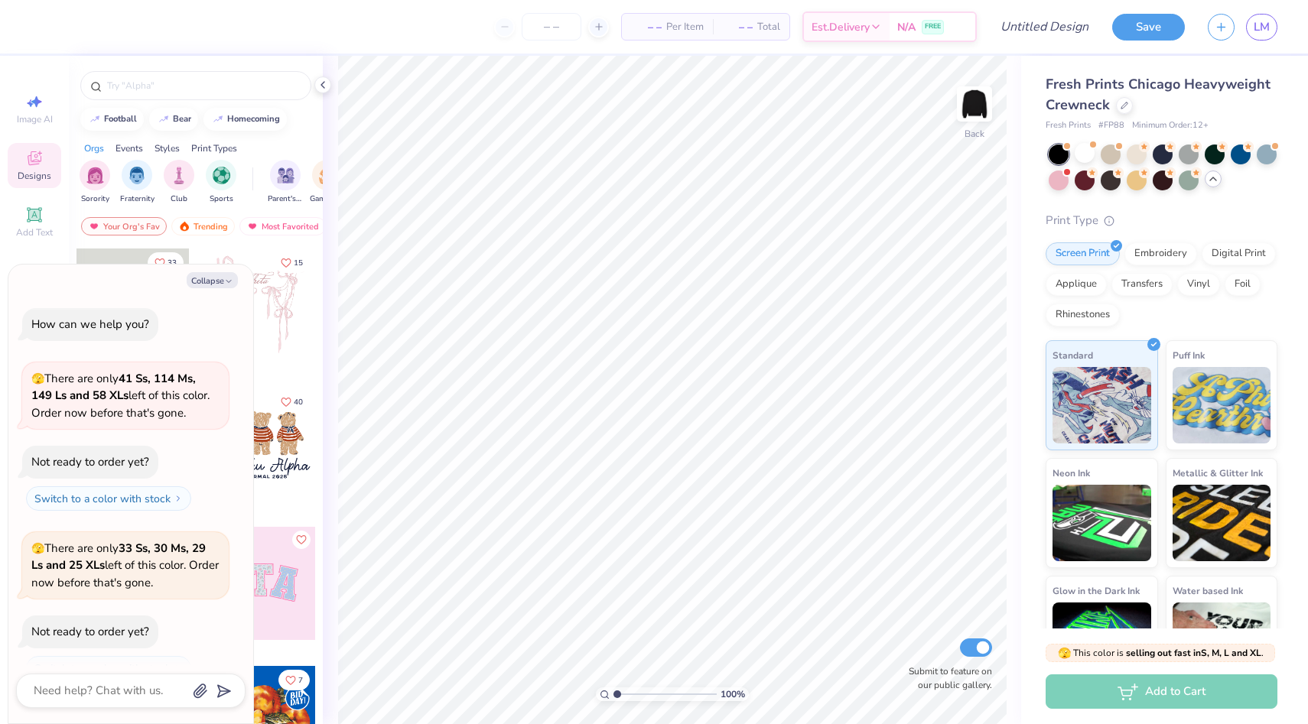
scroll to position [26, 0]
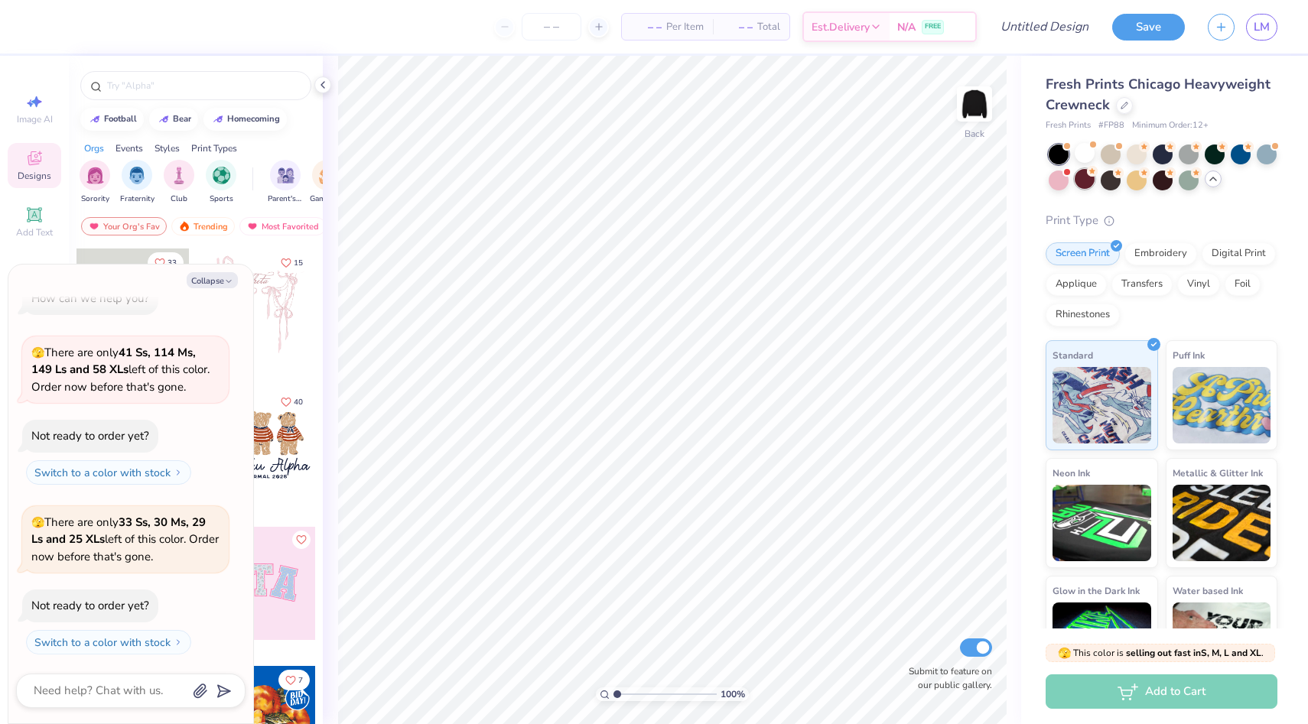
click at [1077, 175] on div at bounding box center [1085, 179] width 20 height 20
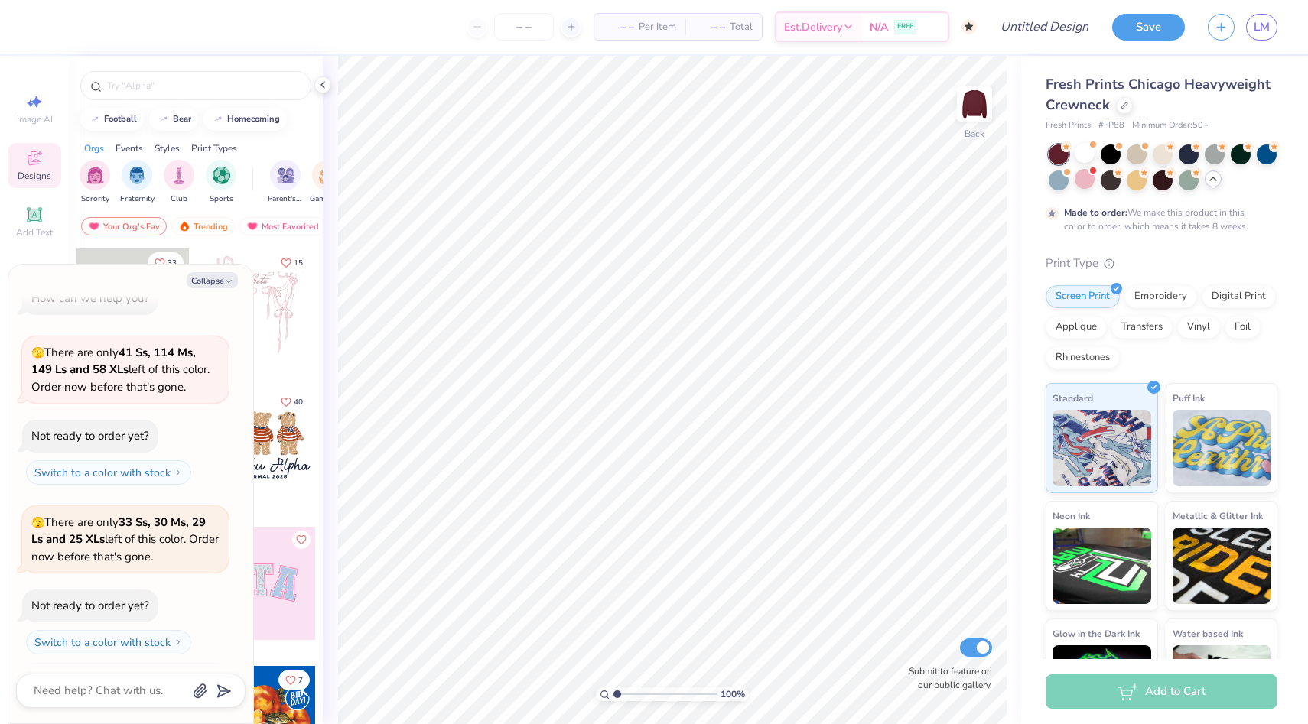
scroll to position [153, 0]
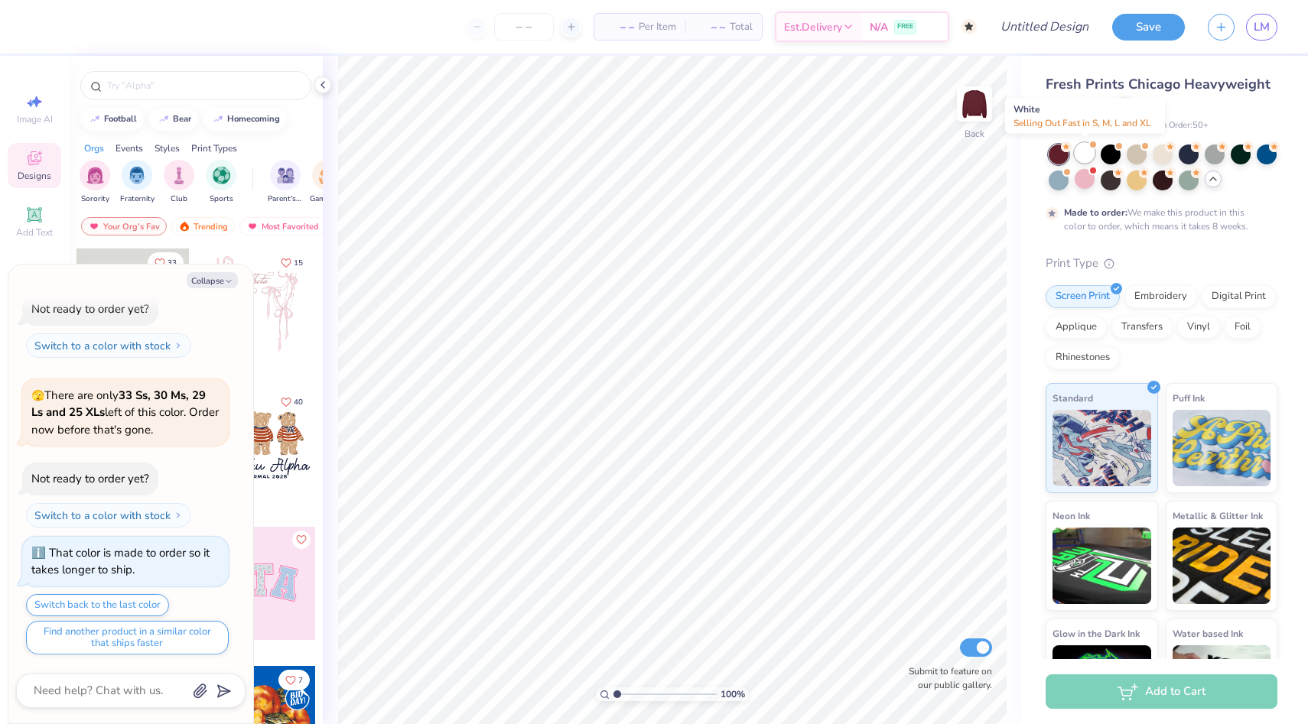
click at [1082, 154] on div at bounding box center [1085, 153] width 20 height 20
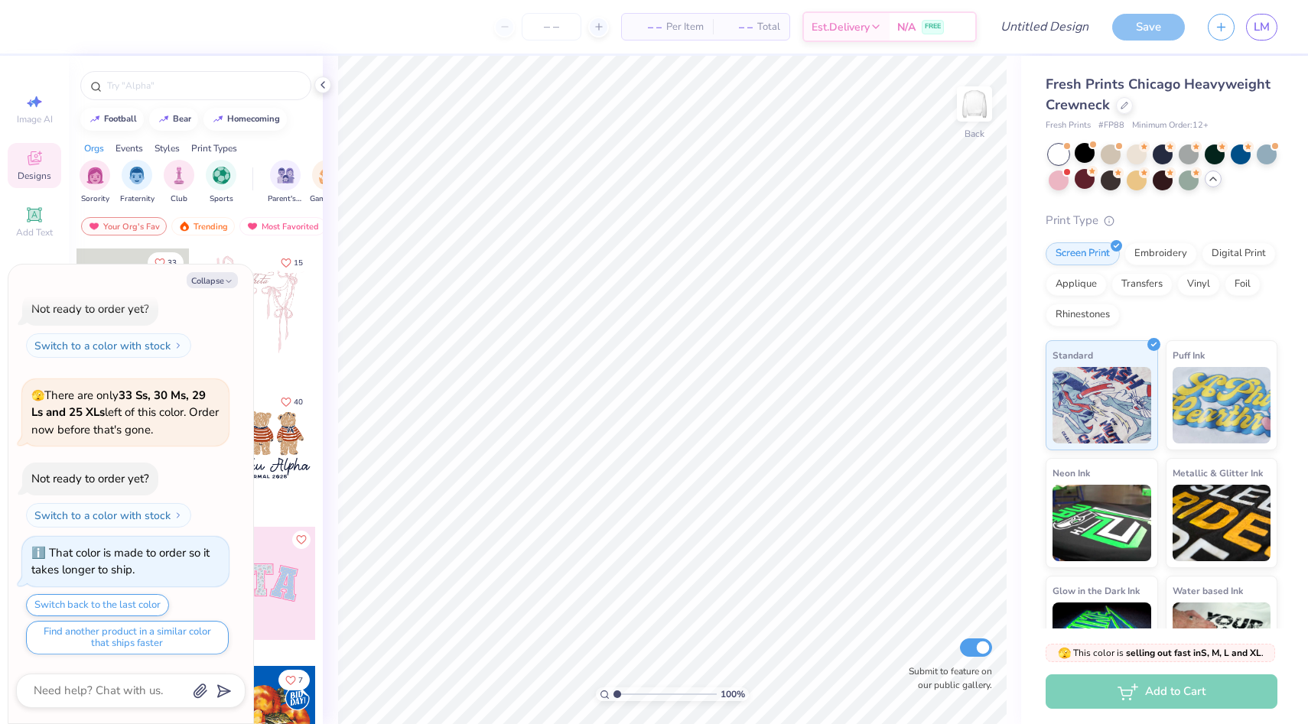
scroll to position [399, 0]
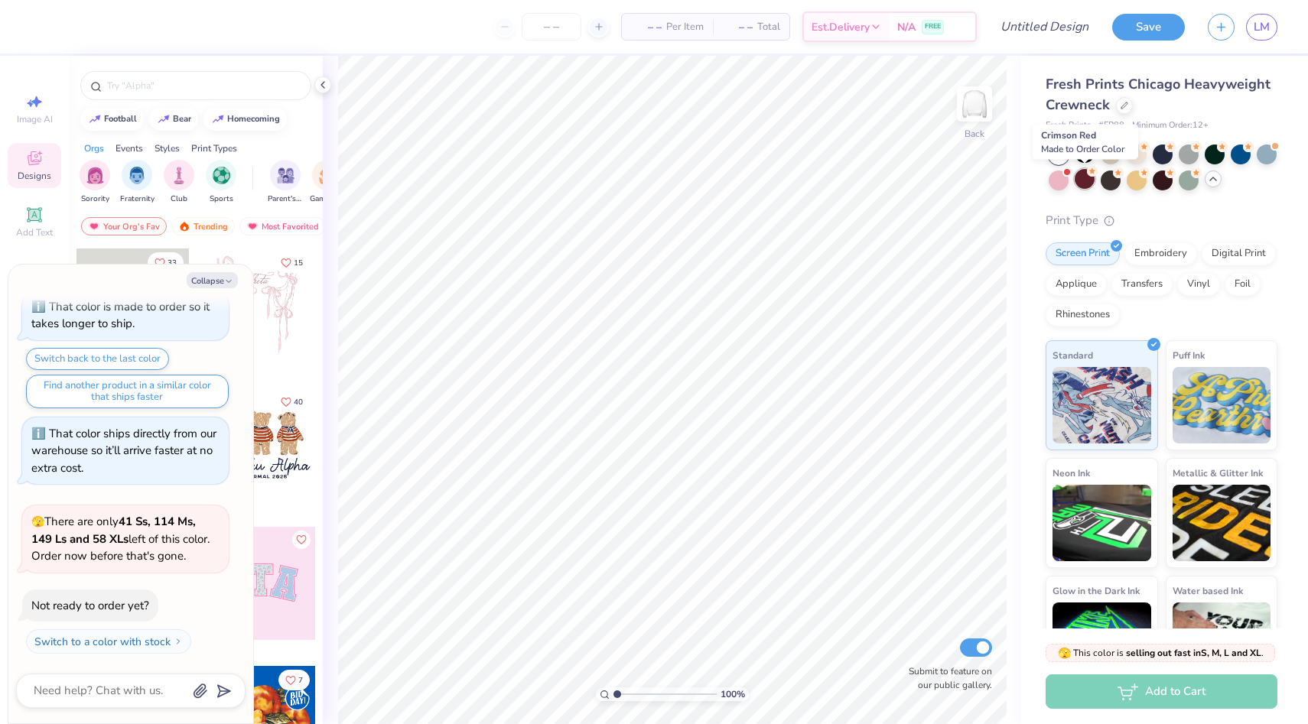
click at [1089, 187] on div at bounding box center [1085, 179] width 20 height 20
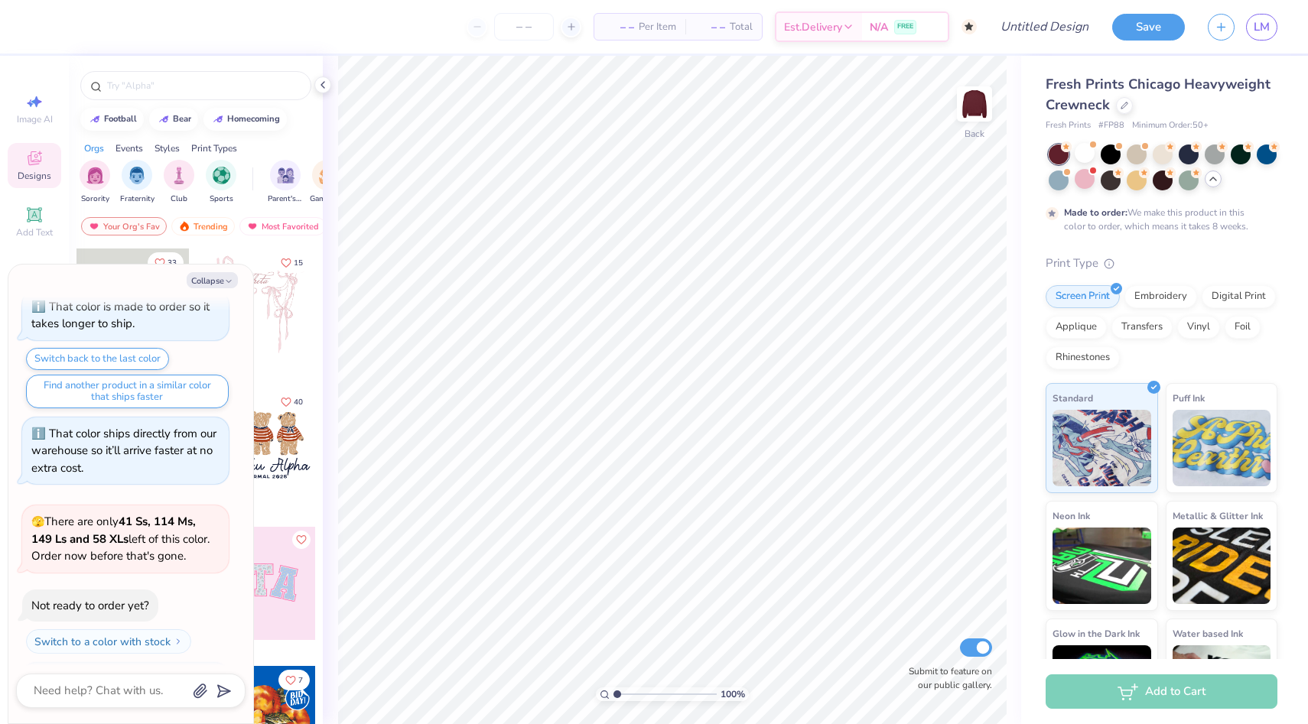
scroll to position [526, 0]
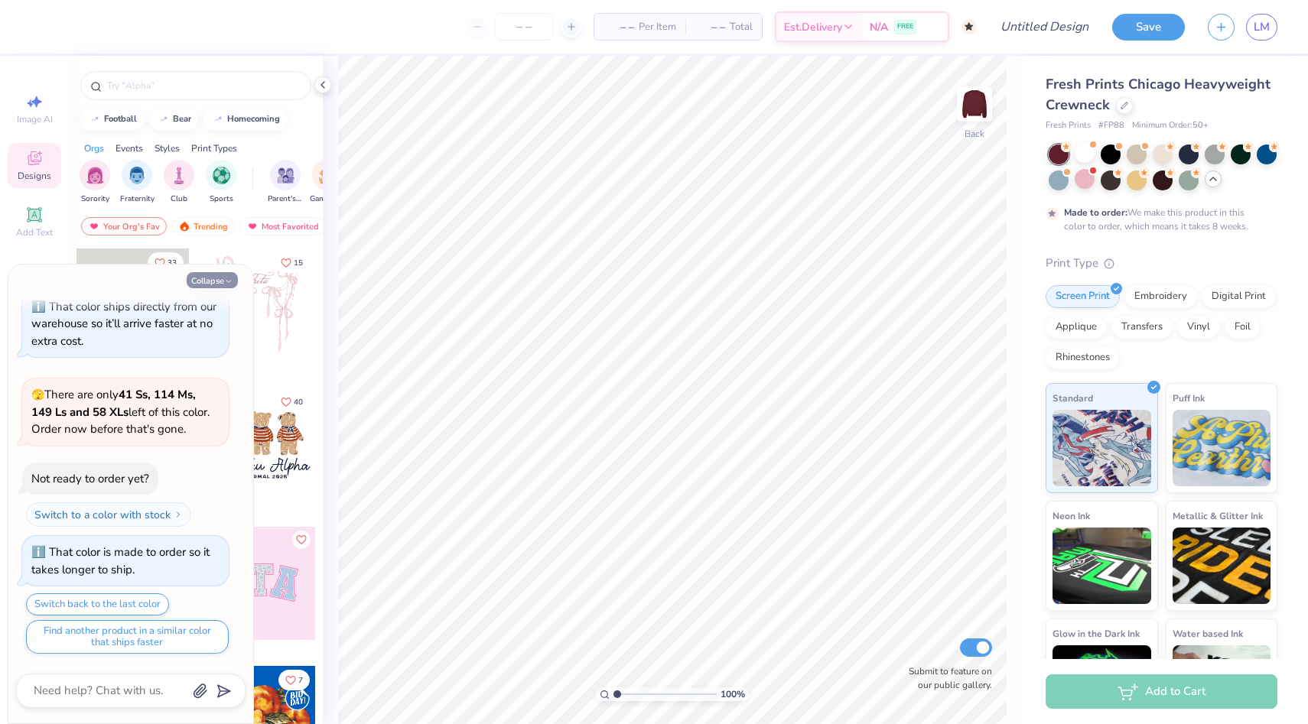
click at [213, 277] on button "Collapse" at bounding box center [212, 280] width 51 height 16
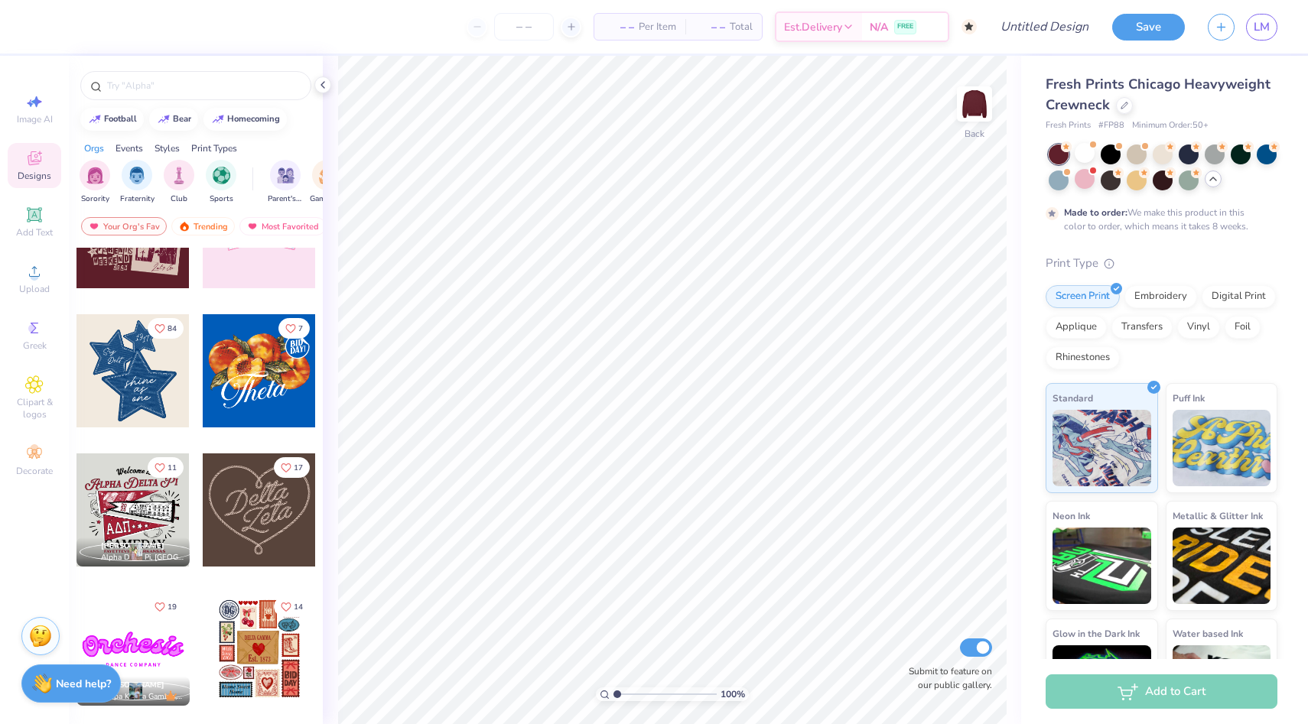
scroll to position [359, 0]
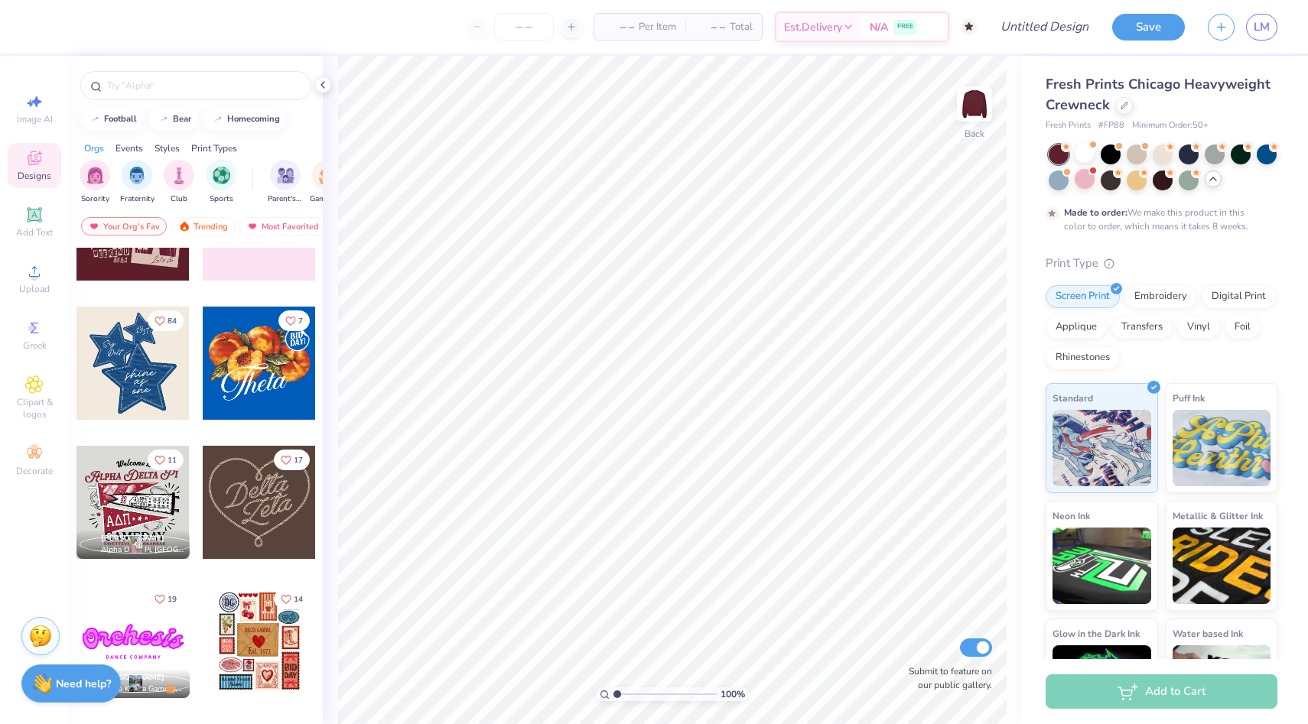
click at [119, 501] on div at bounding box center [132, 502] width 113 height 113
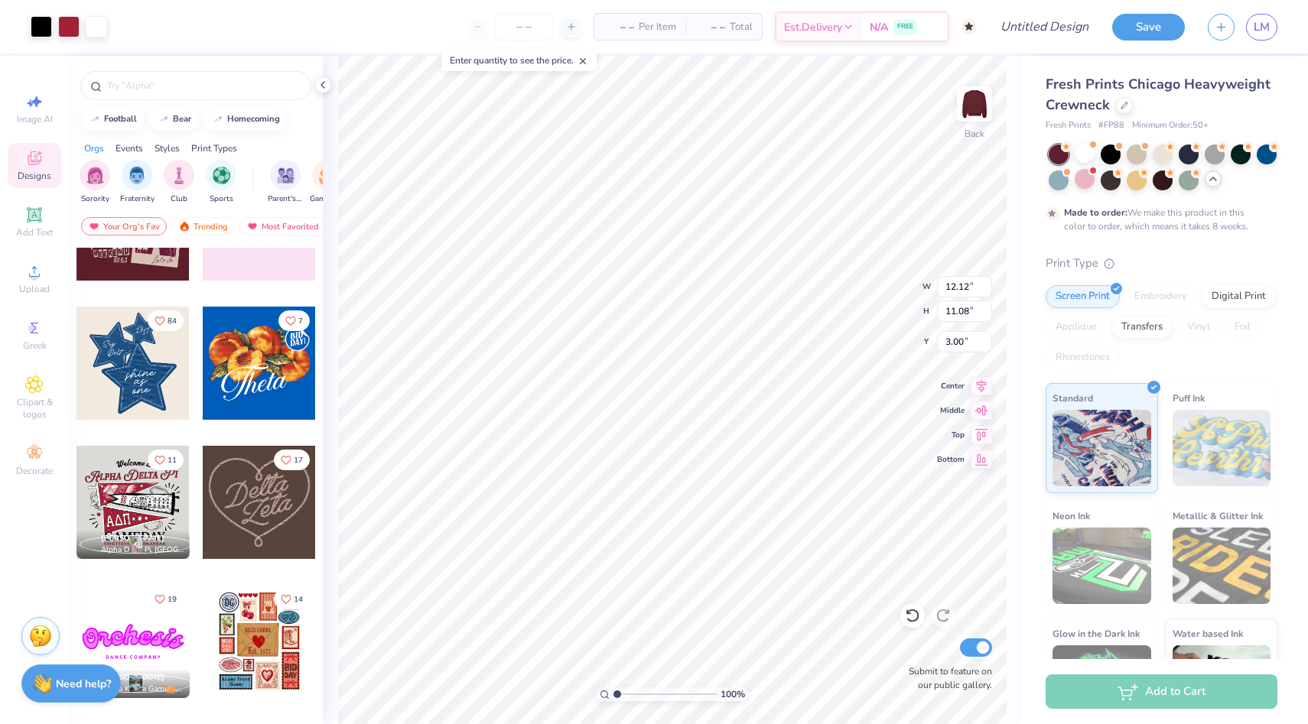
click at [1097, 142] on div "Fresh Prints Chicago Heavyweight Crewneck Fresh Prints # FP88 Minimum Order: 50…" at bounding box center [1161, 401] width 232 height 655
click at [1096, 145] on span at bounding box center [1092, 145] width 8 height 8
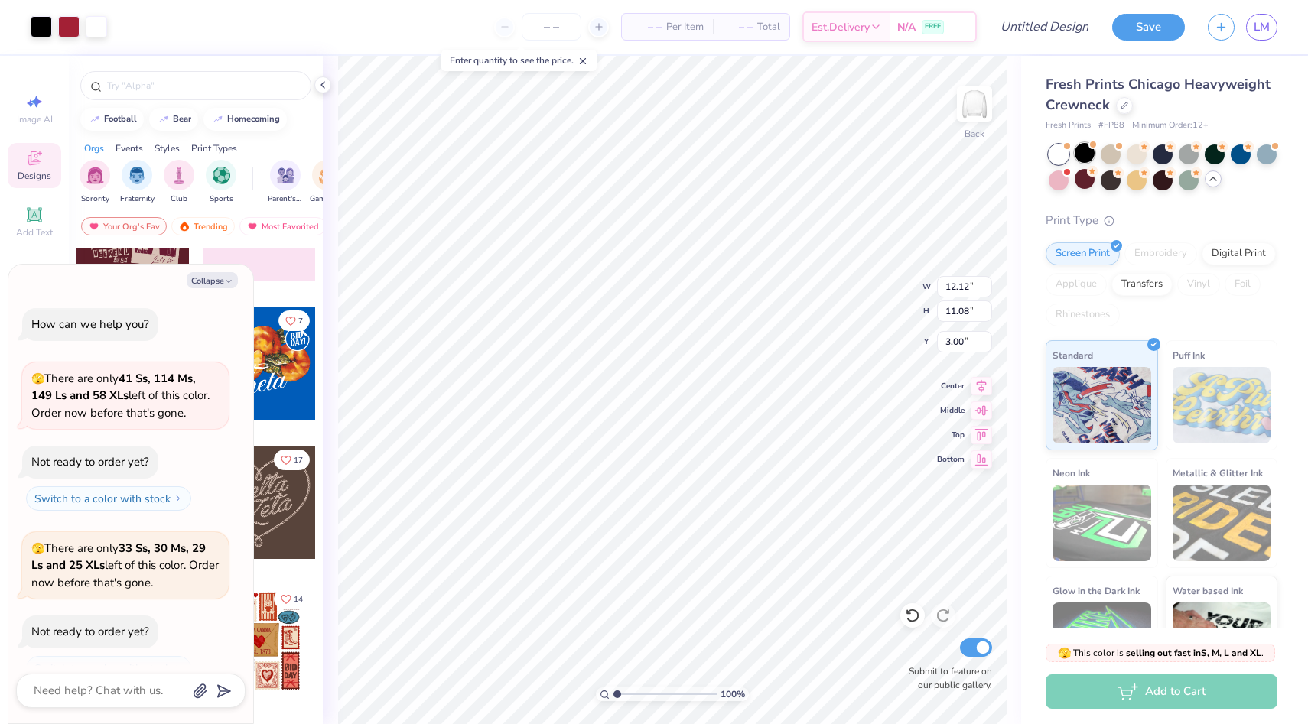
scroll to position [772, 0]
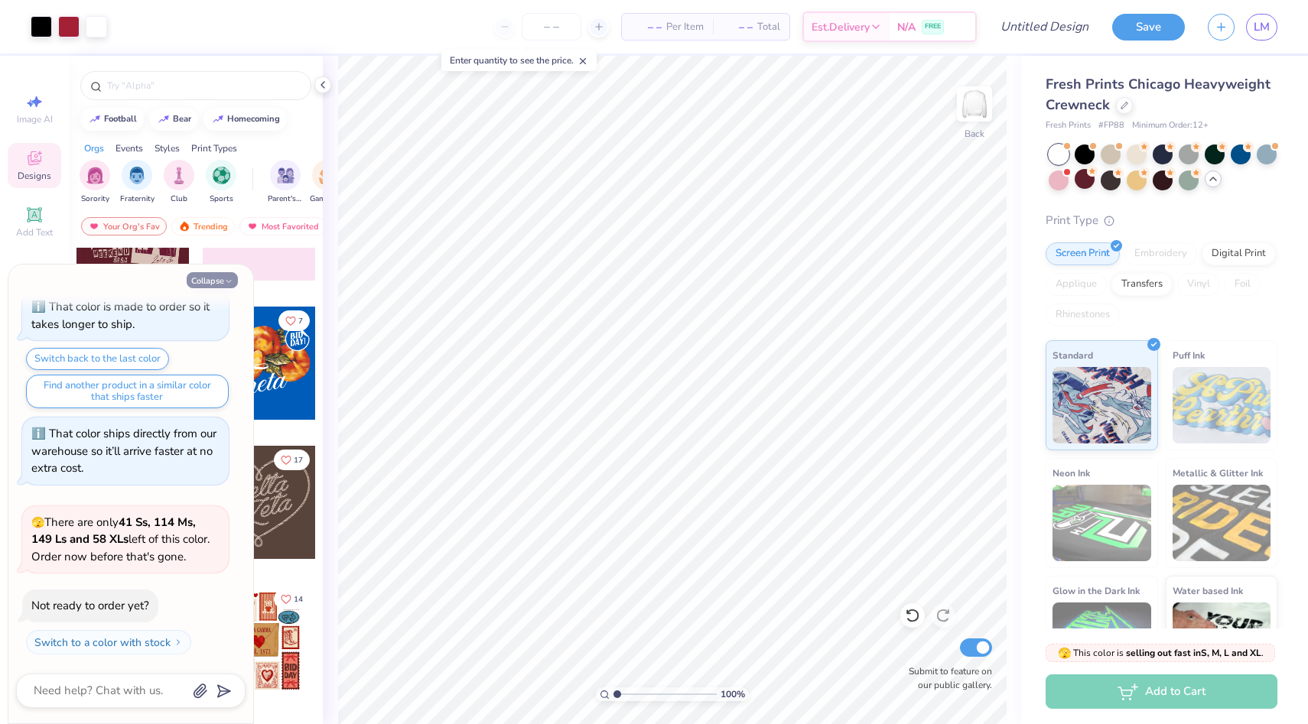
click at [218, 284] on button "Collapse" at bounding box center [212, 280] width 51 height 16
type textarea "x"
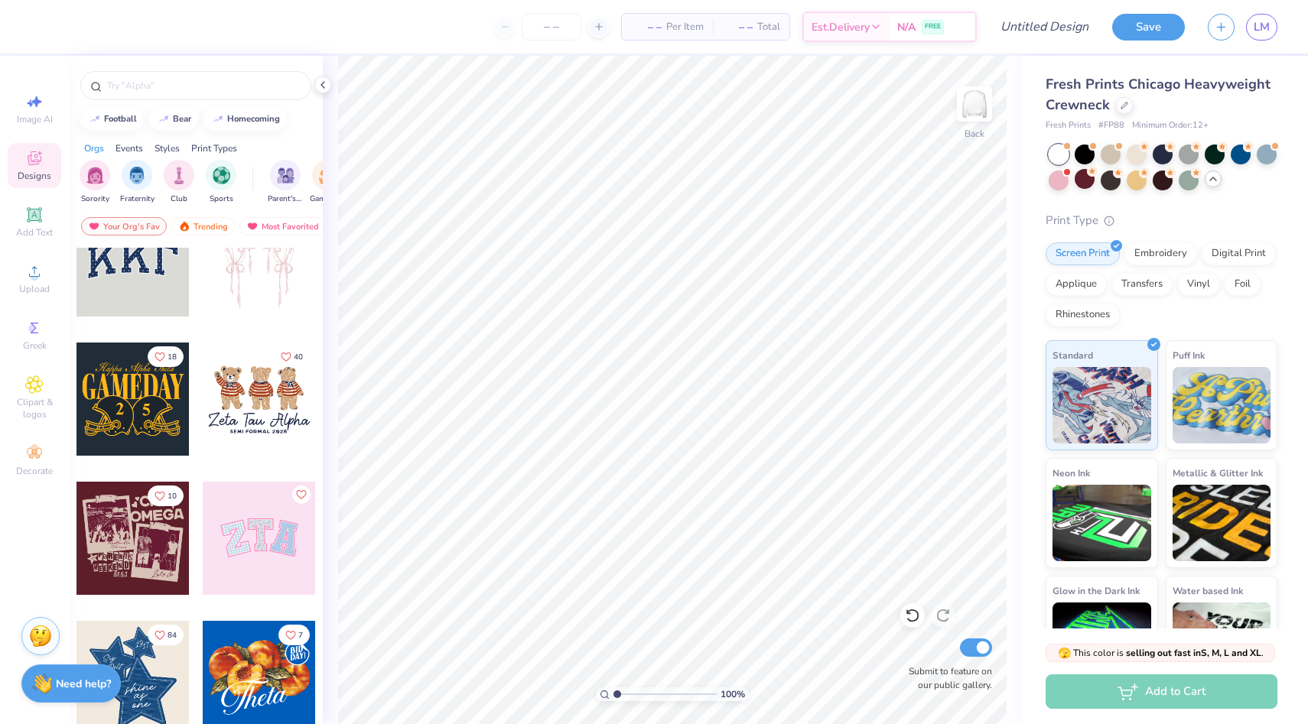
scroll to position [0, 0]
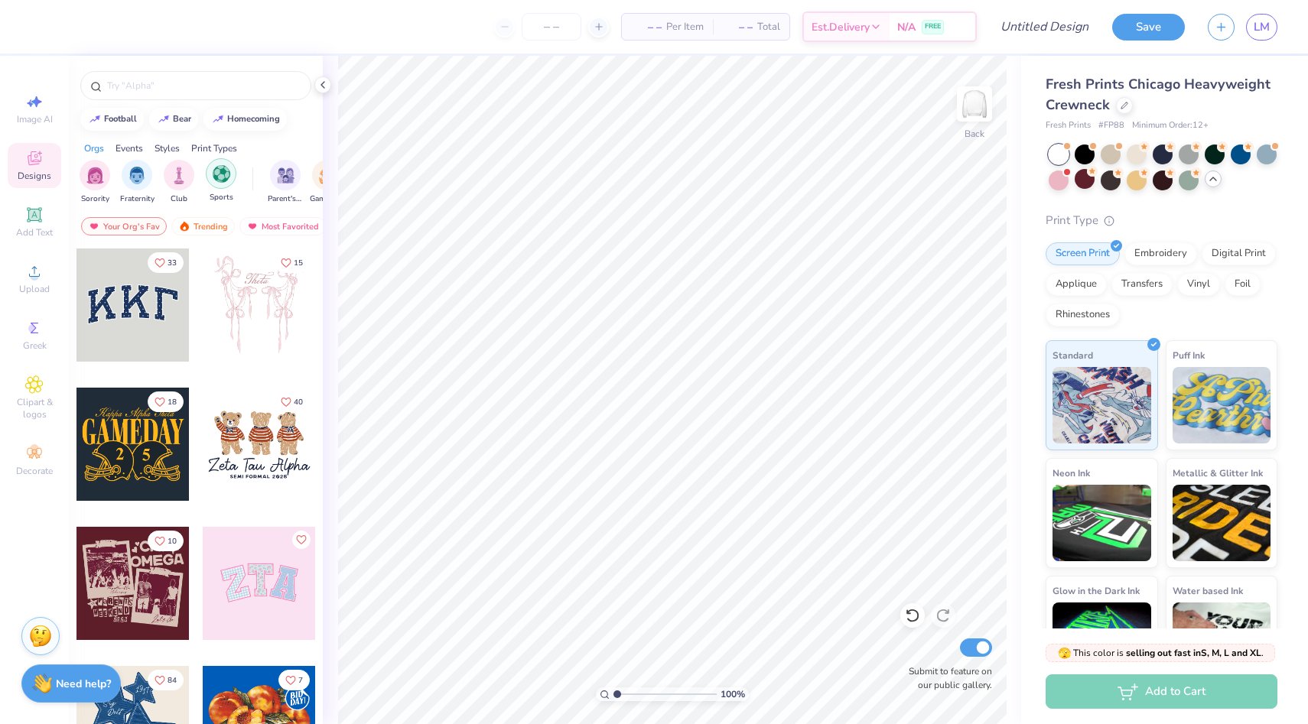
click at [218, 182] on div "filter for Sports" at bounding box center [221, 173] width 31 height 31
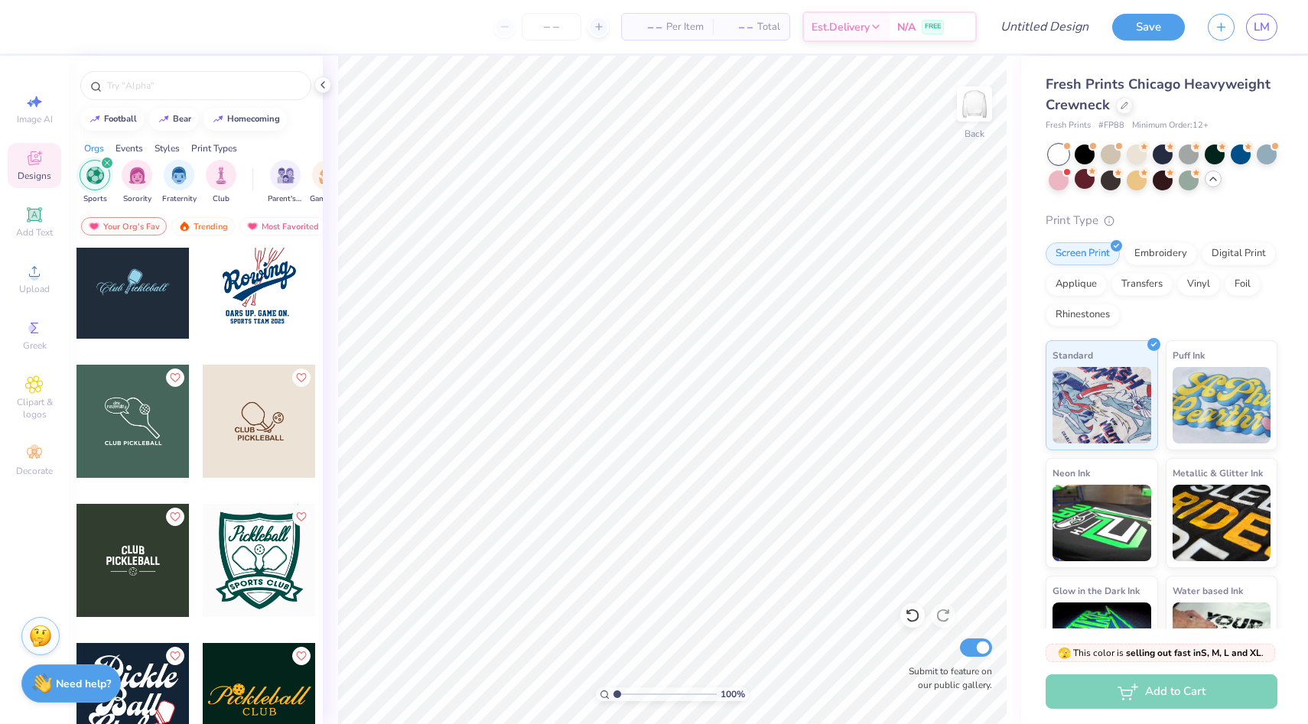
scroll to position [1353, 0]
